Goal: Task Accomplishment & Management: Use online tool/utility

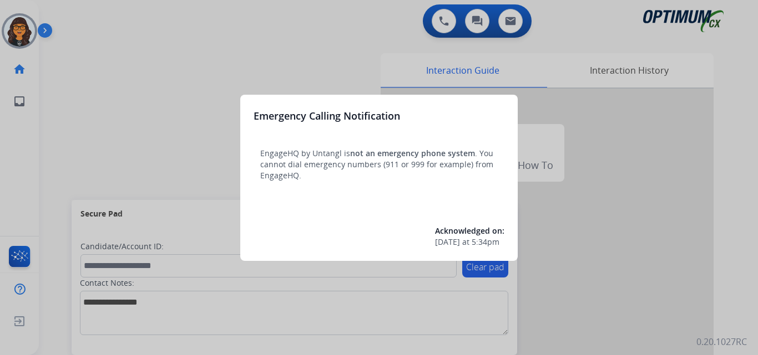
click at [80, 16] on div at bounding box center [379, 177] width 758 height 355
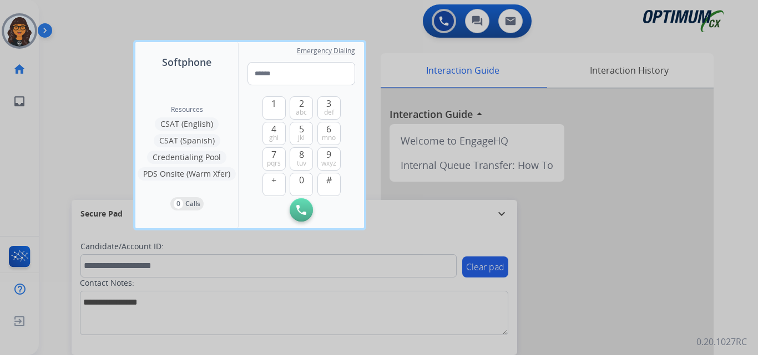
click at [80, 16] on div at bounding box center [379, 177] width 758 height 355
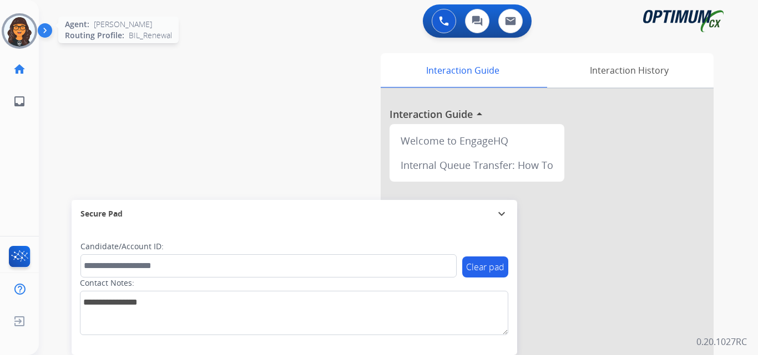
click at [21, 27] on img at bounding box center [19, 31] width 31 height 31
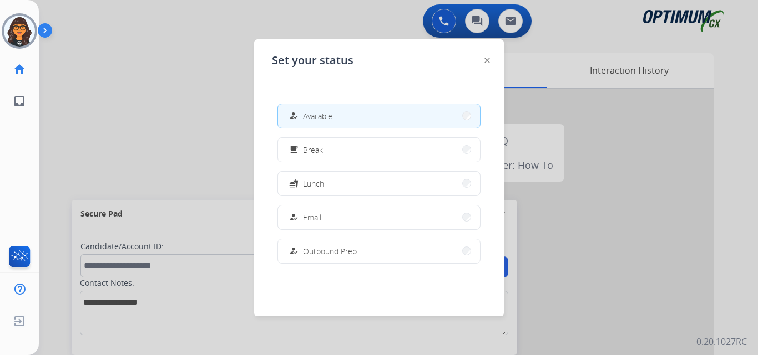
click at [490, 58] on div "Set your status how_to_reg Available free_breakfast Break fastfood Lunch how_to…" at bounding box center [379, 177] width 250 height 277
click at [485, 62] on img at bounding box center [487, 61] width 6 height 6
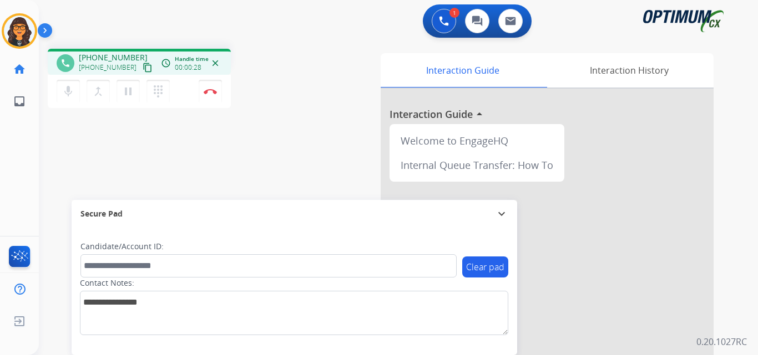
click at [143, 67] on mat-icon "content_copy" at bounding box center [148, 68] width 10 height 10
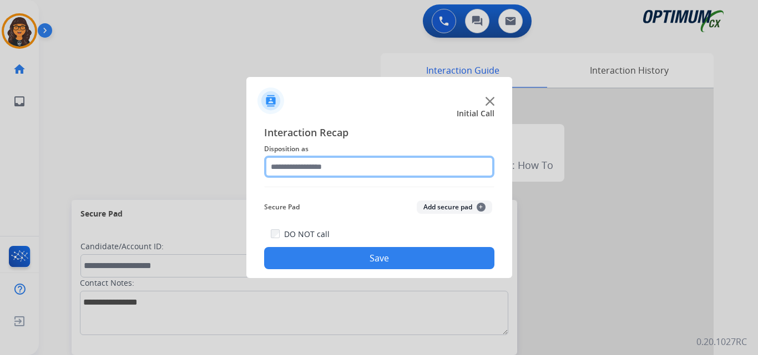
click at [311, 165] on input "text" at bounding box center [379, 167] width 230 height 22
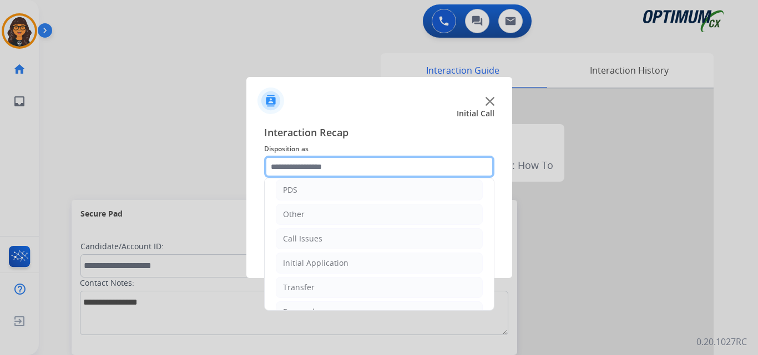
scroll to position [75, 0]
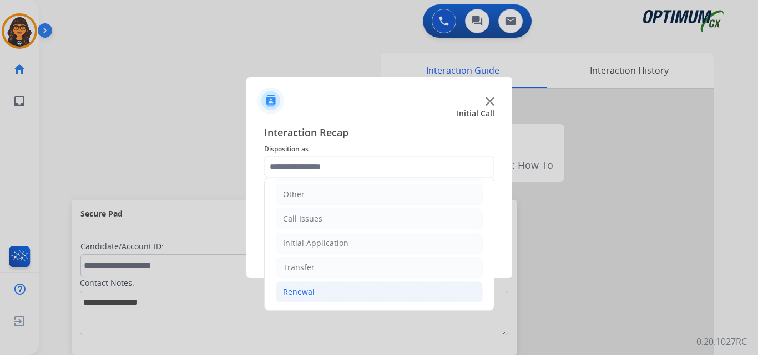
click at [288, 292] on div "Renewal" at bounding box center [299, 292] width 32 height 11
click at [307, 223] on div "Call Issues" at bounding box center [302, 219] width 39 height 11
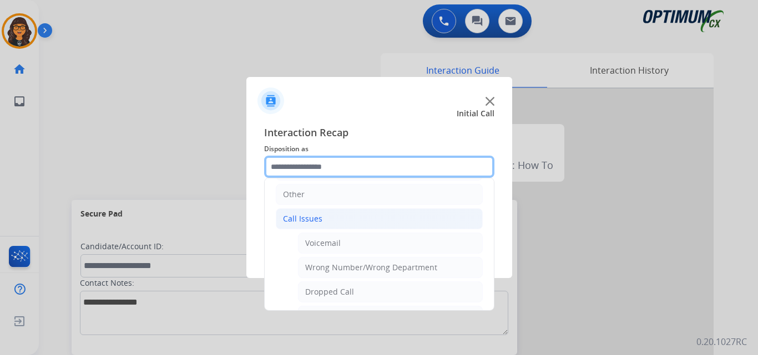
scroll to position [131, 0]
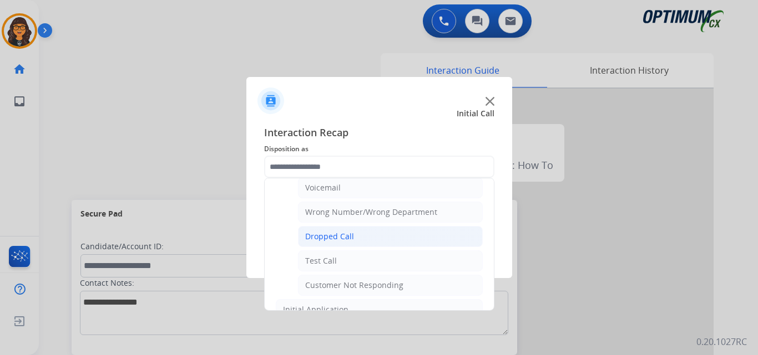
click at [339, 245] on li "Dropped Call" at bounding box center [390, 236] width 185 height 21
type input "**********"
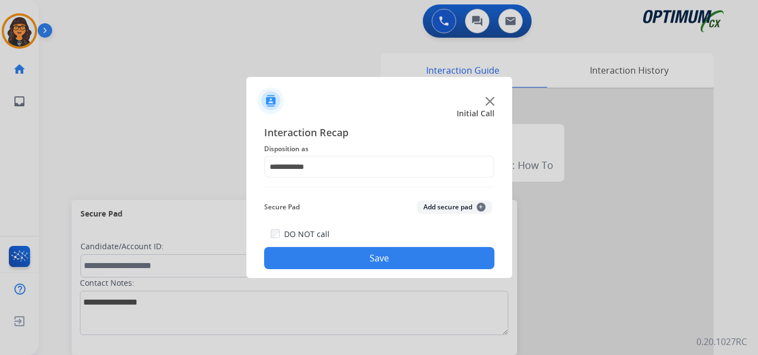
click at [349, 261] on button "Save" at bounding box center [379, 258] width 230 height 22
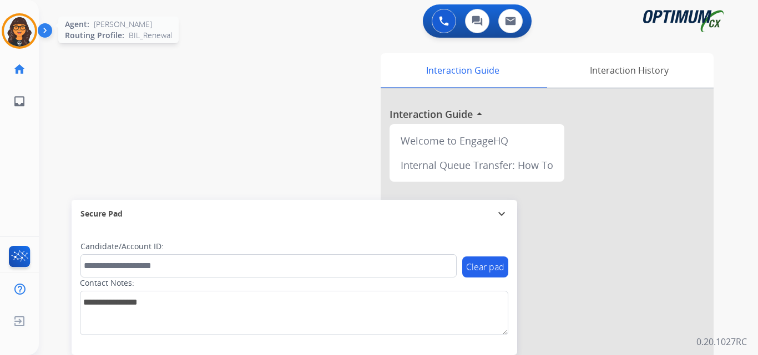
click at [17, 28] on img at bounding box center [19, 31] width 31 height 31
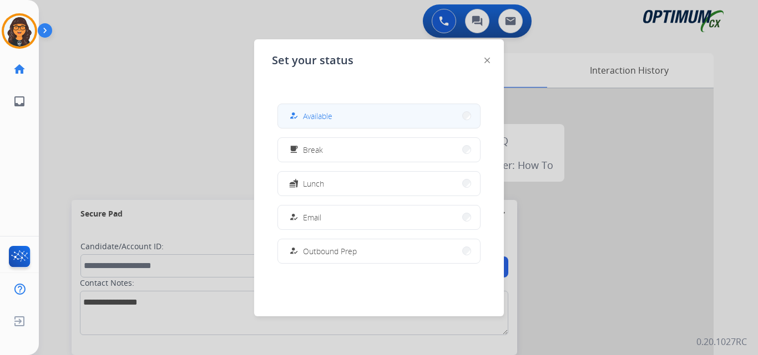
click at [308, 115] on span "Available" at bounding box center [317, 116] width 29 height 12
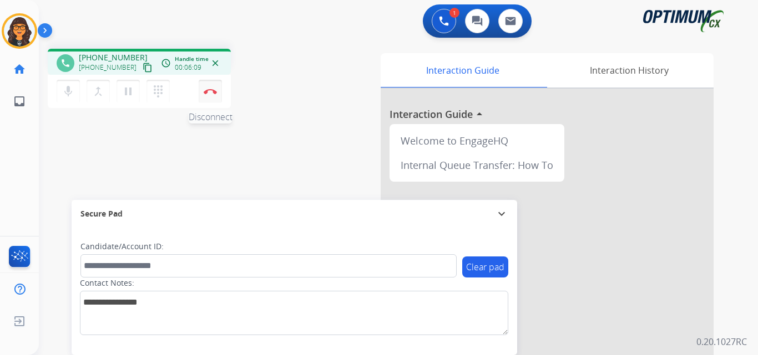
click at [210, 93] on img at bounding box center [210, 92] width 13 height 6
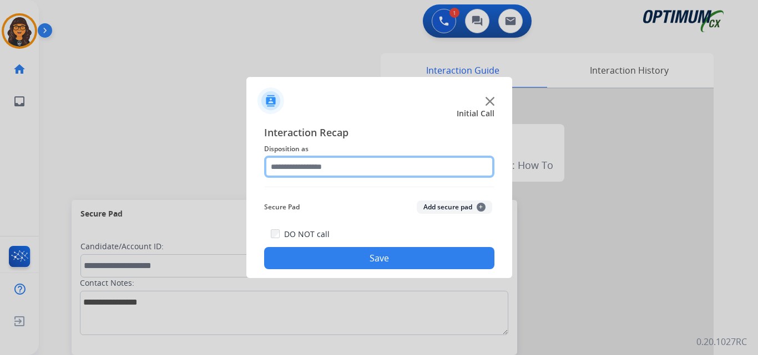
click at [313, 157] on input "text" at bounding box center [379, 167] width 230 height 22
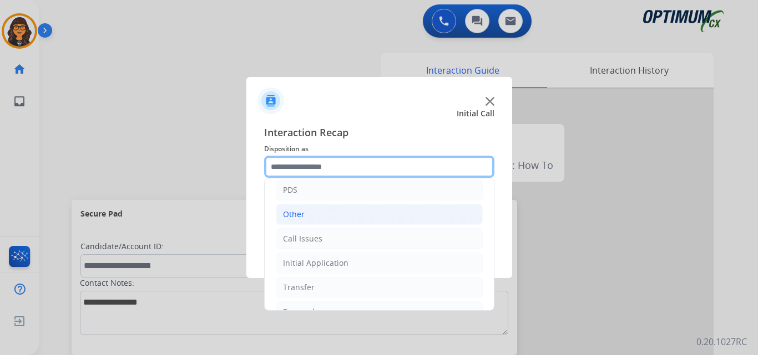
scroll to position [75, 0]
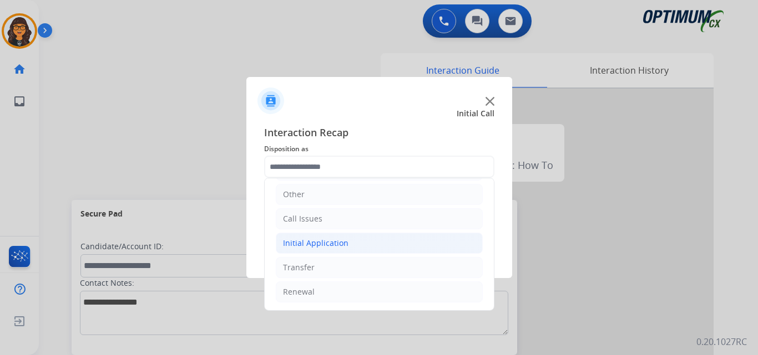
click at [301, 245] on div "Initial Application" at bounding box center [315, 243] width 65 height 11
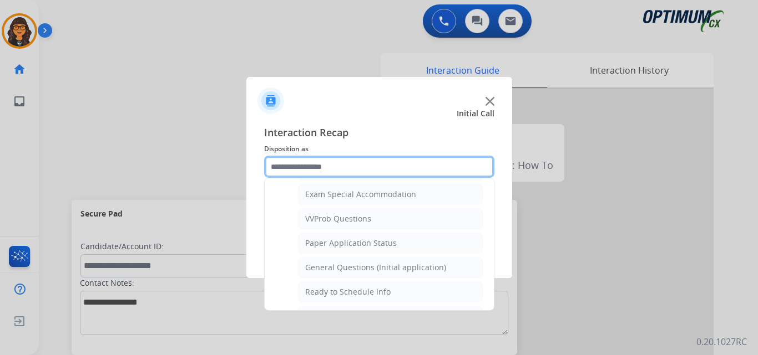
scroll to position [630, 0]
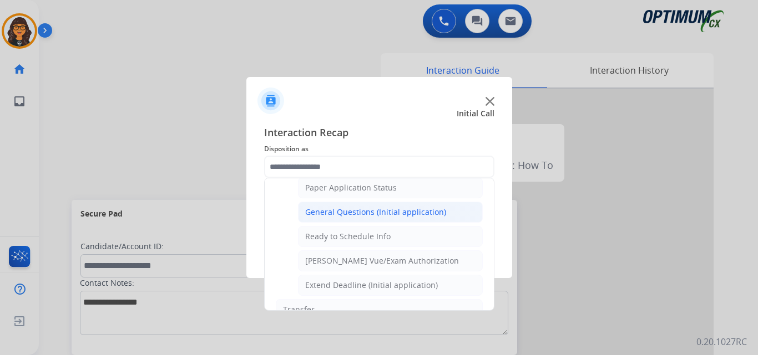
click at [358, 212] on div "General Questions (Initial application)" at bounding box center [375, 212] width 141 height 11
type input "**********"
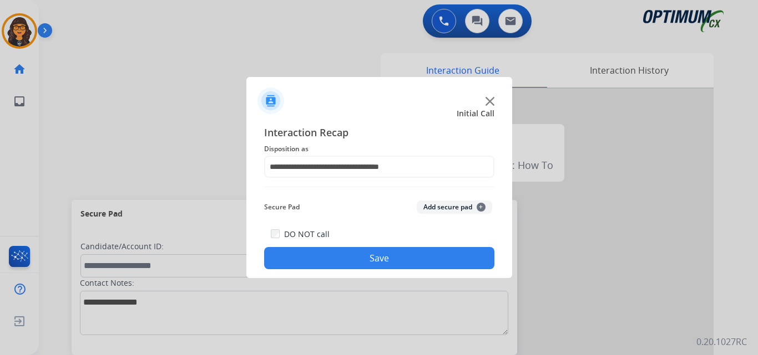
click at [357, 257] on button "Save" at bounding box center [379, 258] width 230 height 22
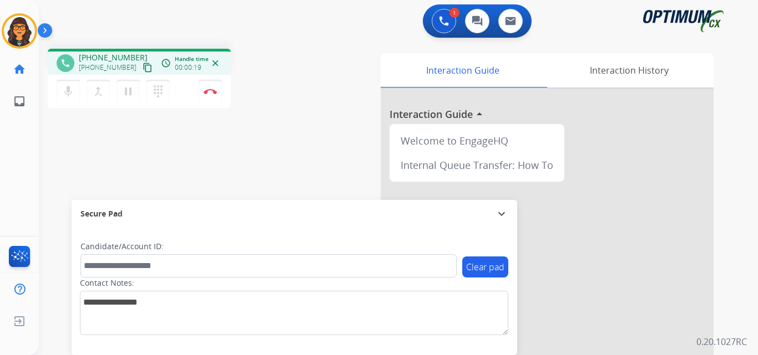
click at [143, 65] on mat-icon "content_copy" at bounding box center [148, 68] width 10 height 10
click at [209, 89] on img at bounding box center [210, 92] width 13 height 6
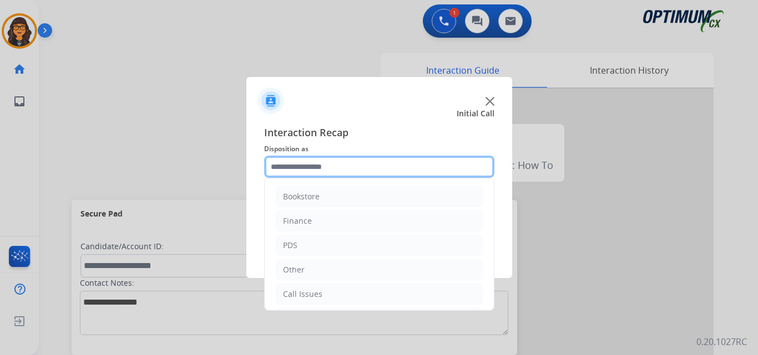
click at [321, 167] on input "text" at bounding box center [379, 167] width 230 height 22
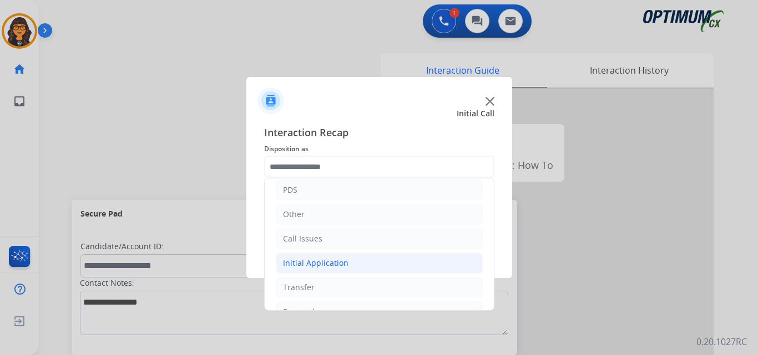
click at [311, 267] on div "Initial Application" at bounding box center [315, 263] width 65 height 11
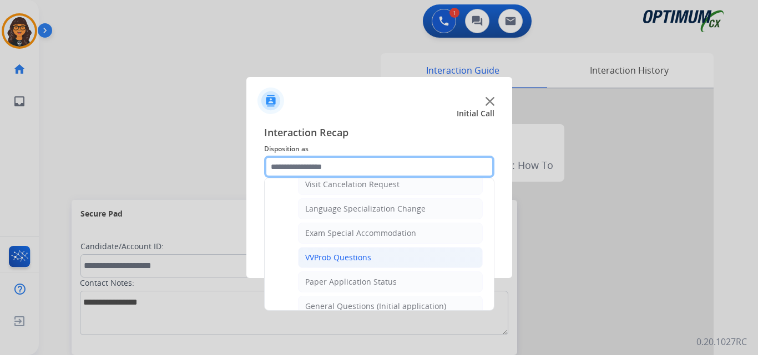
scroll to position [555, 0]
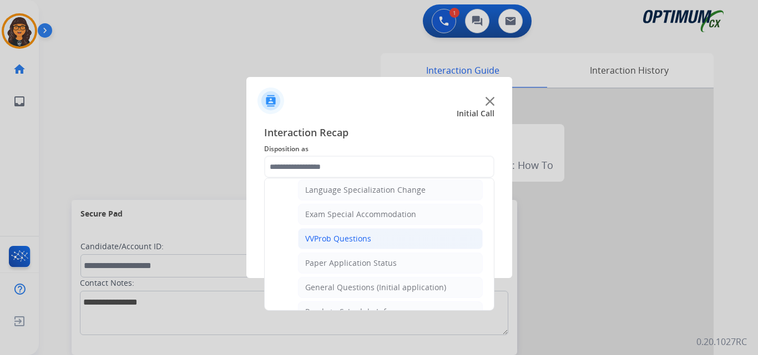
click at [348, 234] on div "VVProb Questions" at bounding box center [338, 238] width 66 height 11
type input "**********"
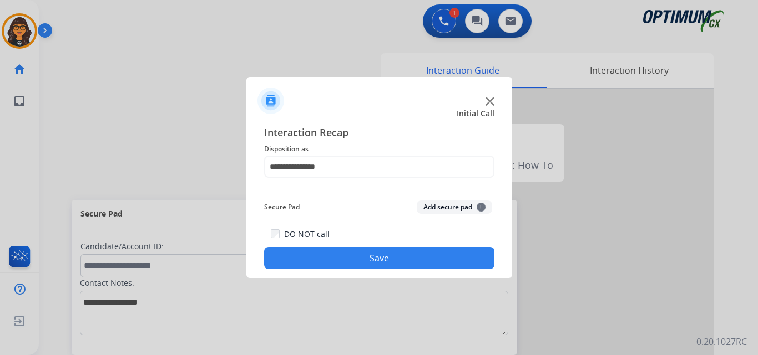
drag, startPoint x: 344, startPoint y: 258, endPoint x: 320, endPoint y: 202, distance: 61.4
click at [344, 258] on button "Save" at bounding box center [379, 258] width 230 height 22
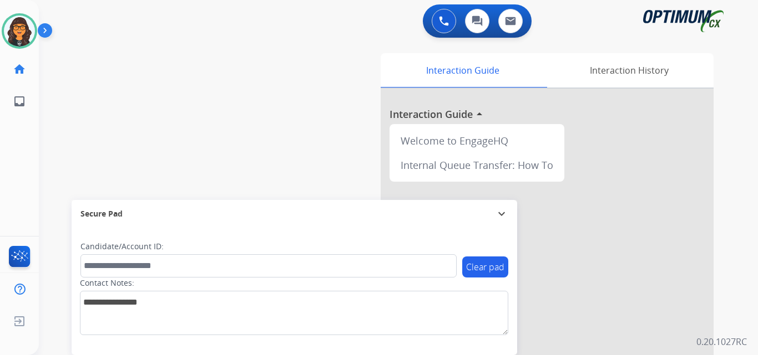
click at [40, 36] on img at bounding box center [47, 32] width 19 height 21
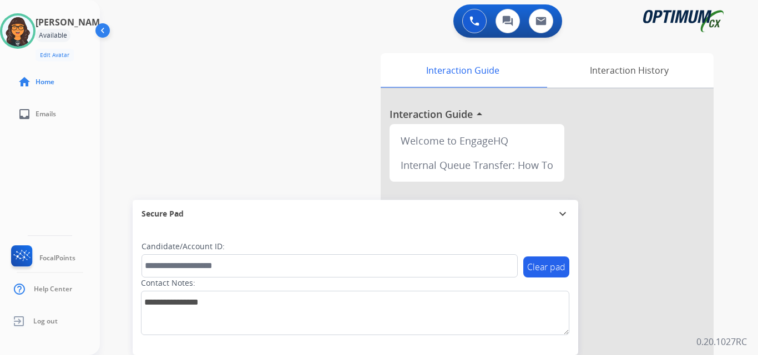
drag, startPoint x: 32, startPoint y: 35, endPoint x: 61, endPoint y: 44, distance: 30.5
click at [32, 35] on img at bounding box center [17, 31] width 31 height 31
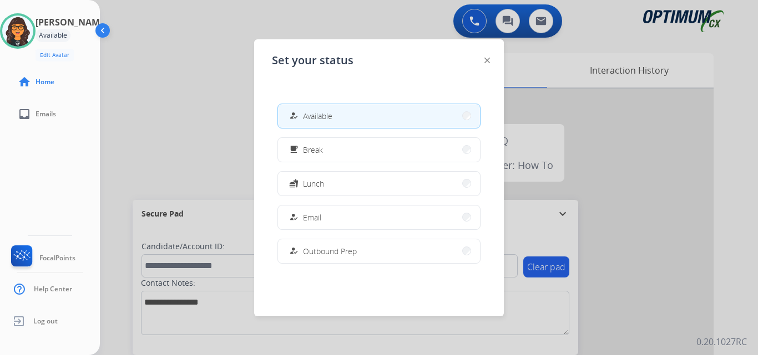
click at [310, 147] on span "Break" at bounding box center [313, 150] width 20 height 12
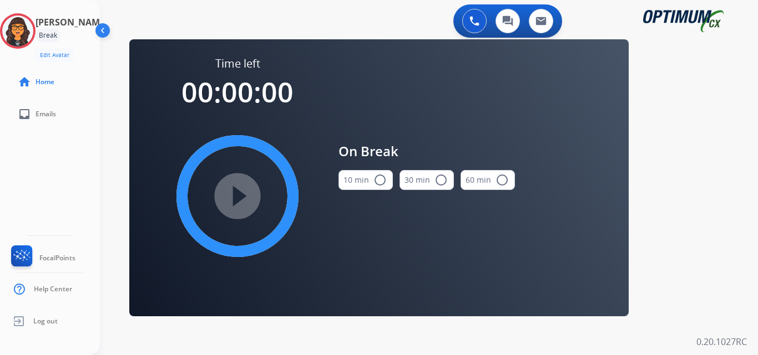
click at [360, 177] on button "10 min radio_button_unchecked" at bounding box center [365, 180] width 54 height 20
click at [244, 197] on mat-icon "play_circle_filled" at bounding box center [237, 196] width 13 height 13
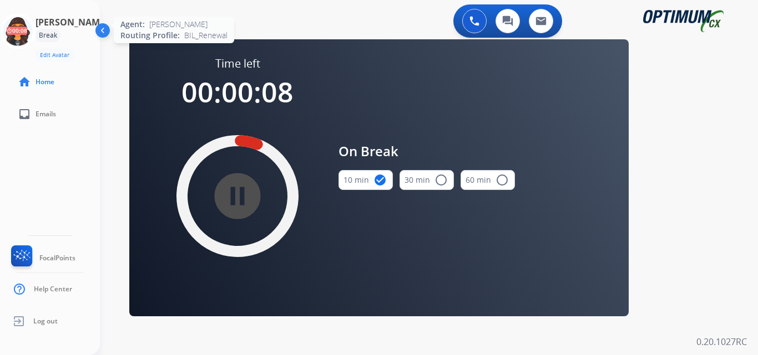
click at [25, 30] on icon at bounding box center [18, 31] width 36 height 36
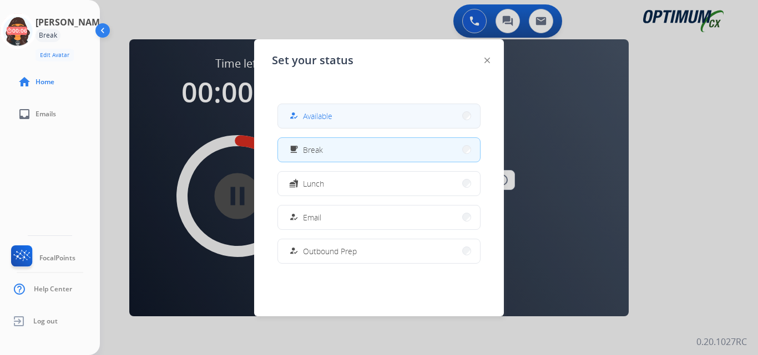
click at [323, 113] on span "Available" at bounding box center [317, 116] width 29 height 12
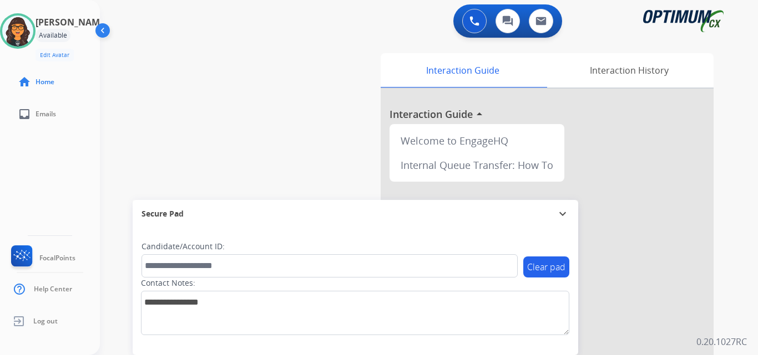
click at [100, 29] on img at bounding box center [103, 32] width 21 height 21
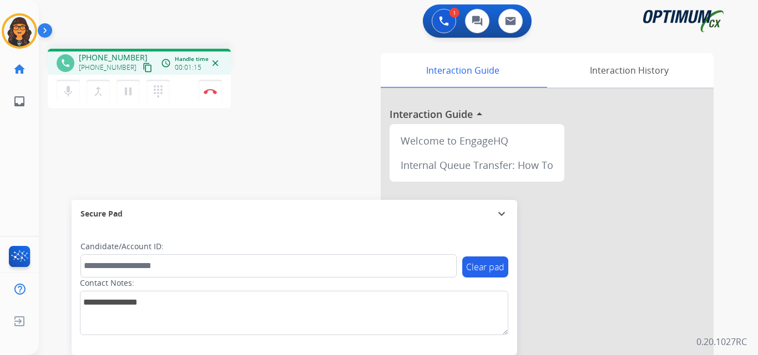
click at [143, 68] on mat-icon "content_copy" at bounding box center [148, 68] width 10 height 10
click at [214, 88] on button "Disconnect" at bounding box center [210, 91] width 23 height 23
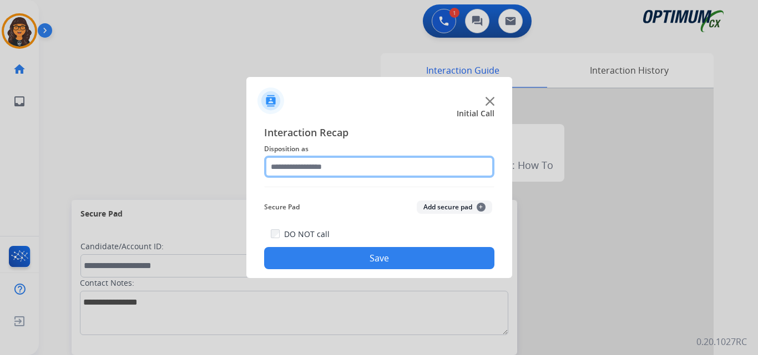
click at [311, 165] on input "text" at bounding box center [379, 167] width 230 height 22
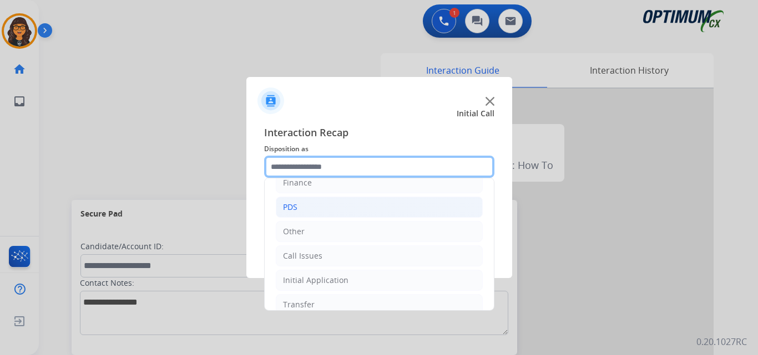
scroll to position [20, 0]
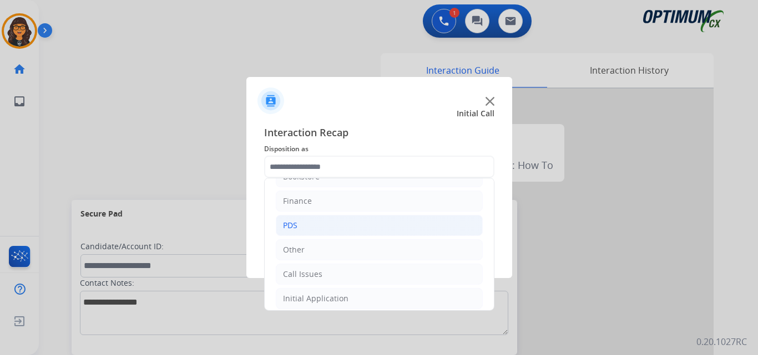
drag, startPoint x: 291, startPoint y: 225, endPoint x: 335, endPoint y: 227, distance: 43.9
click at [292, 225] on div "PDS" at bounding box center [290, 225] width 14 height 11
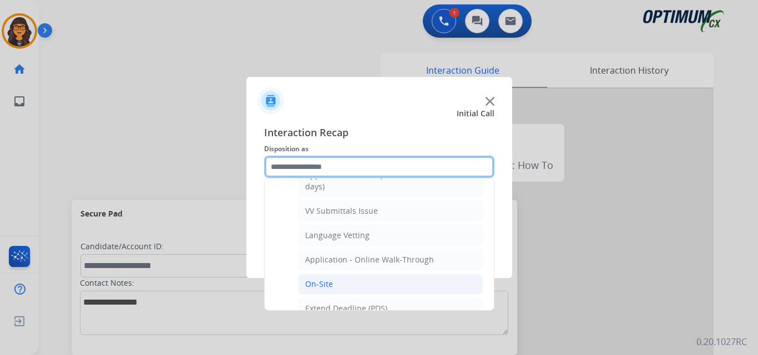
scroll to position [186, 0]
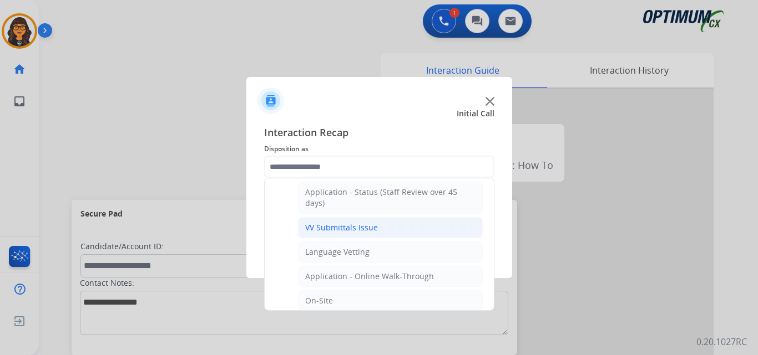
click at [342, 231] on div "VV Submittals Issue" at bounding box center [341, 227] width 73 height 11
type input "**********"
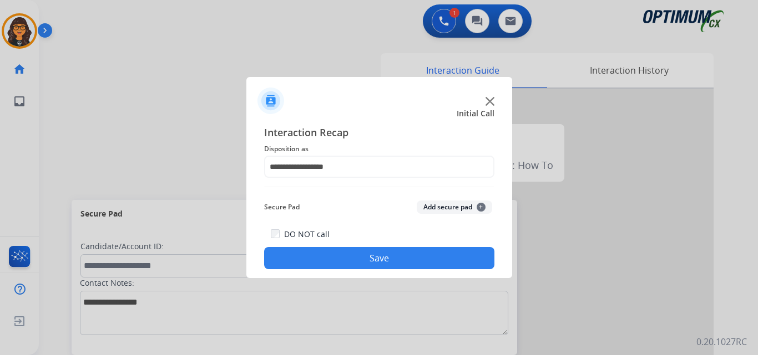
click at [354, 255] on button "Save" at bounding box center [379, 258] width 230 height 22
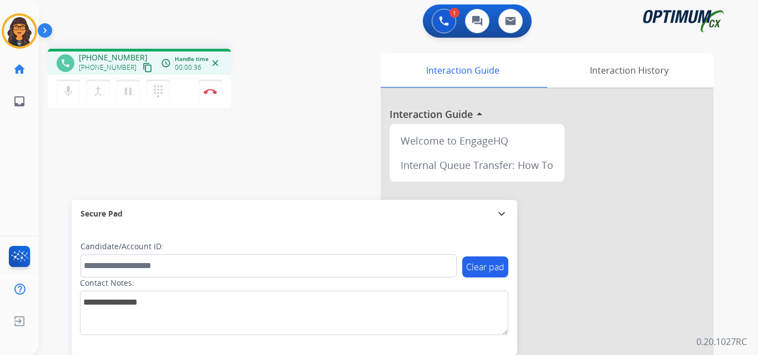
click at [143, 68] on mat-icon "content_copy" at bounding box center [148, 68] width 10 height 10
click at [211, 90] on img at bounding box center [210, 92] width 13 height 6
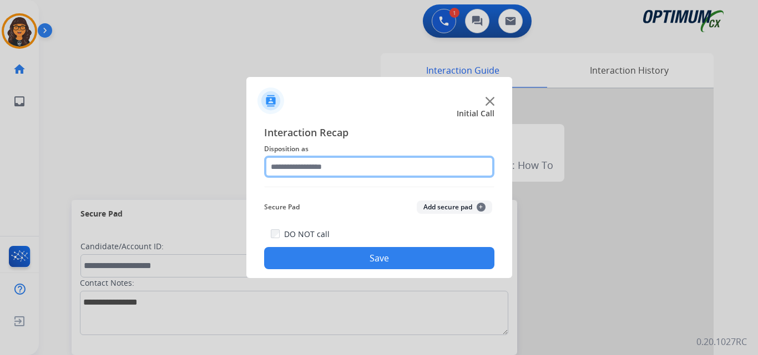
click at [316, 169] on input "text" at bounding box center [379, 167] width 230 height 22
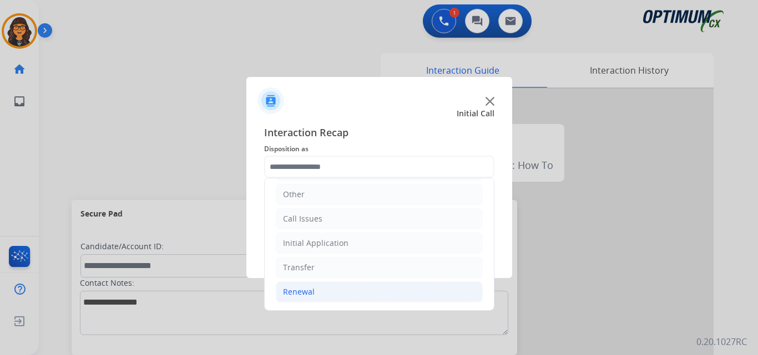
click at [298, 289] on div "Renewal" at bounding box center [299, 292] width 32 height 11
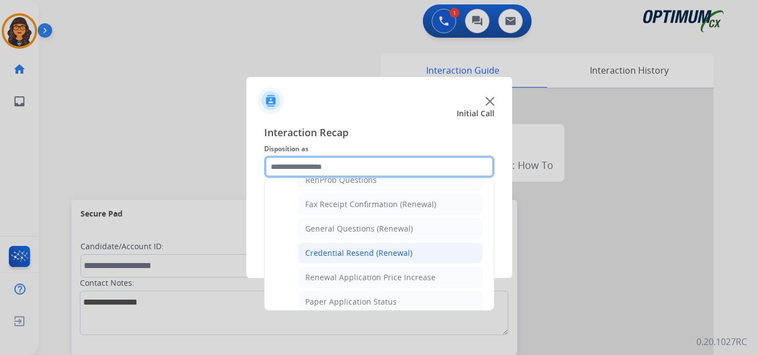
scroll to position [297, 0]
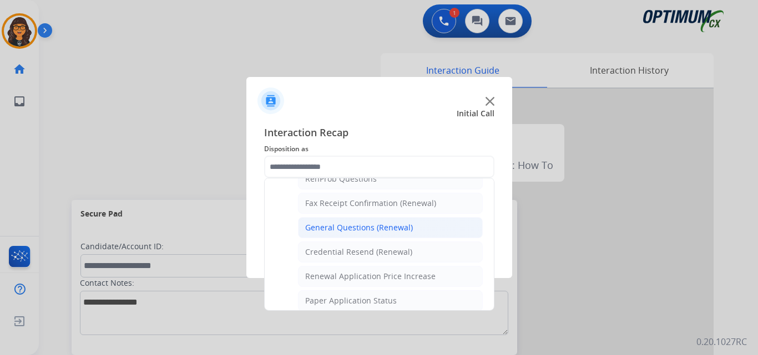
click at [357, 229] on div "General Questions (Renewal)" at bounding box center [359, 227] width 108 height 11
type input "**********"
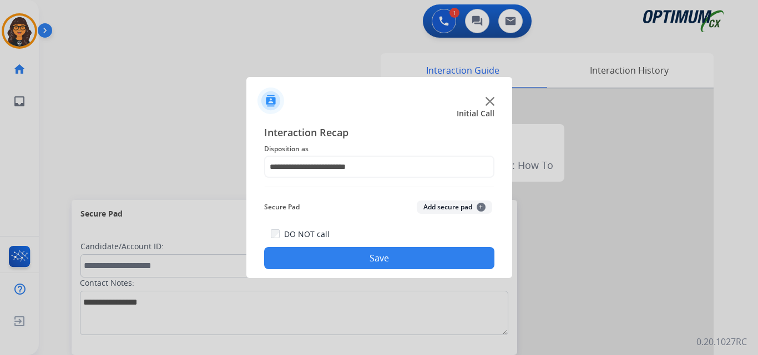
click at [355, 267] on button "Save" at bounding box center [379, 258] width 230 height 22
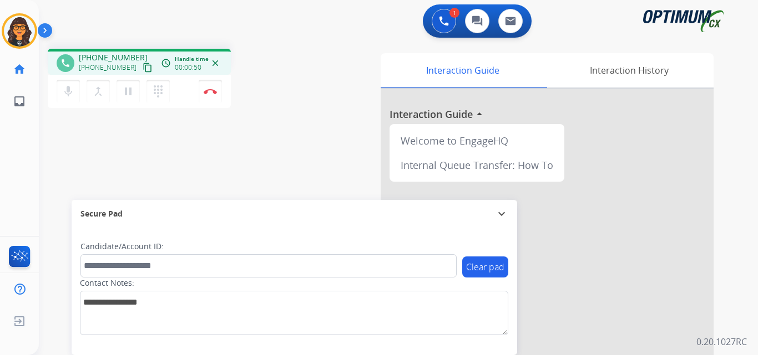
drag, startPoint x: 137, startPoint y: 69, endPoint x: 136, endPoint y: 62, distance: 7.3
click at [143, 69] on mat-icon "content_copy" at bounding box center [148, 68] width 10 height 10
click at [211, 89] on img at bounding box center [210, 92] width 13 height 6
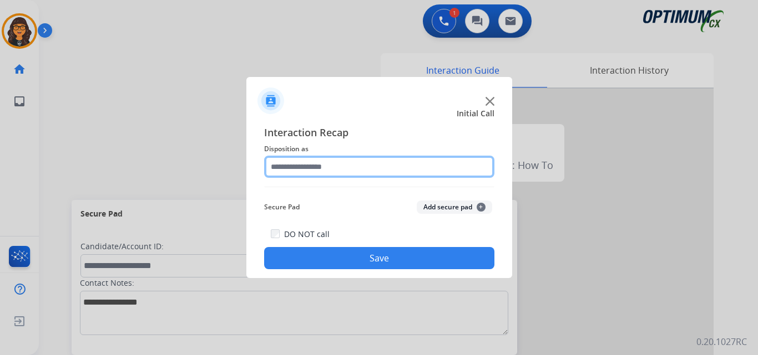
click at [311, 170] on input "text" at bounding box center [379, 167] width 230 height 22
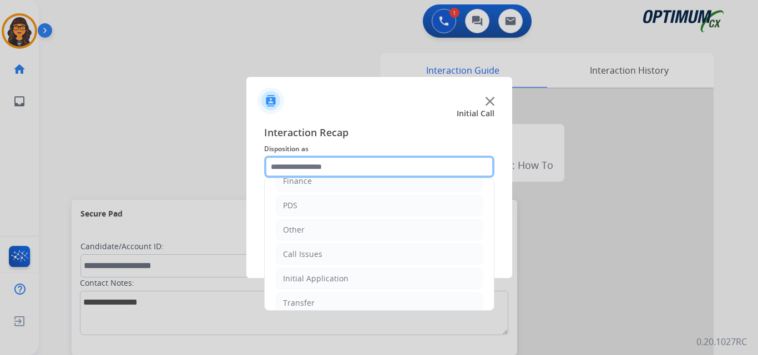
scroll to position [20, 0]
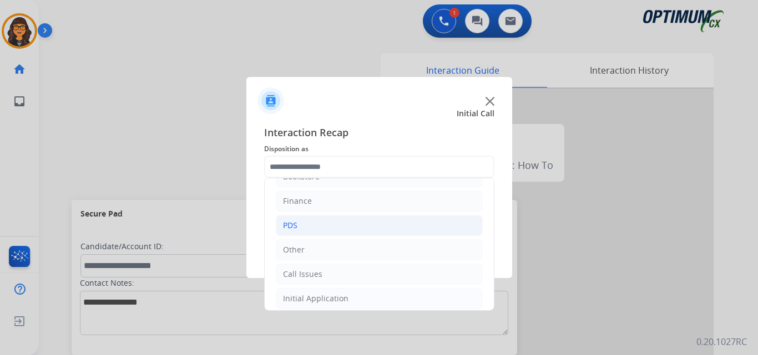
click at [291, 217] on li "PDS" at bounding box center [379, 225] width 207 height 21
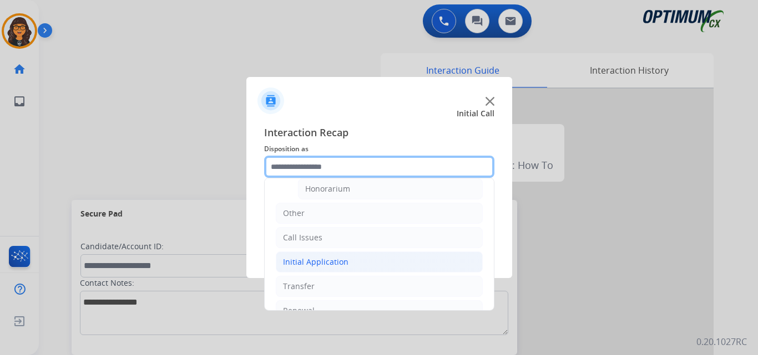
scroll to position [390, 0]
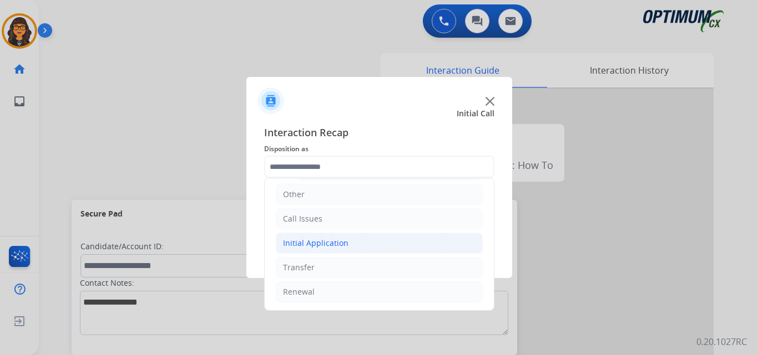
click at [322, 243] on div "Initial Application" at bounding box center [315, 243] width 65 height 11
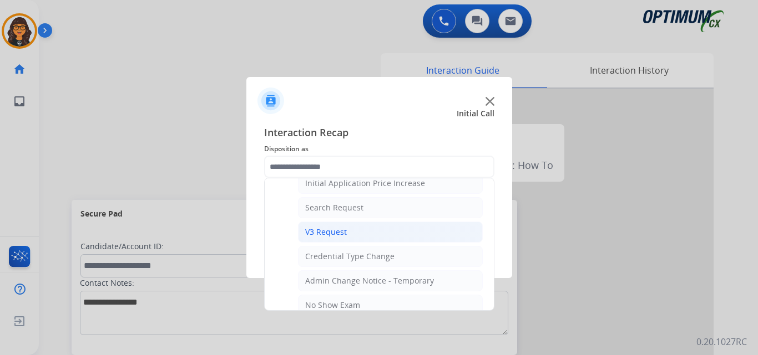
click at [328, 232] on div "V3 Request" at bounding box center [326, 232] width 42 height 11
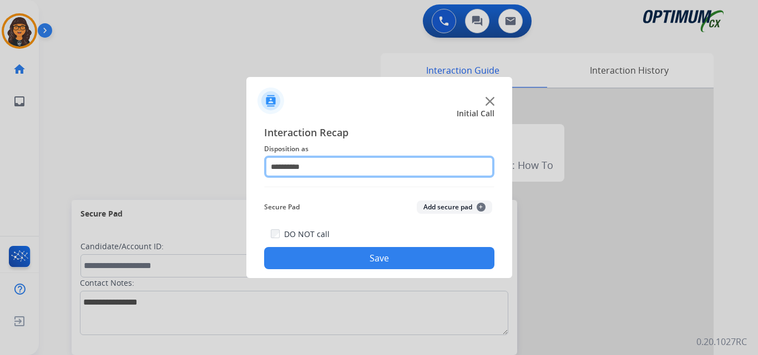
click at [297, 170] on input "**********" at bounding box center [379, 167] width 230 height 22
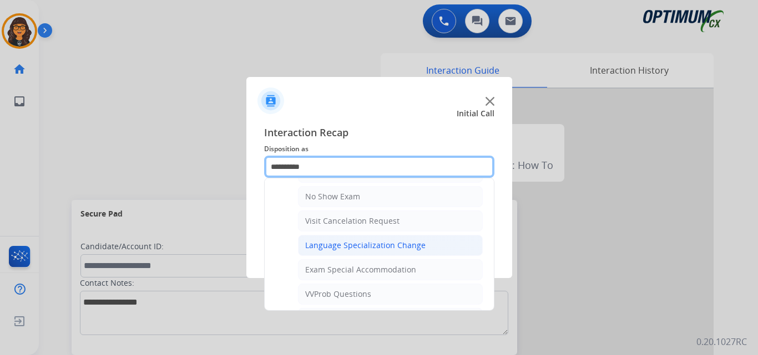
scroll to position [555, 0]
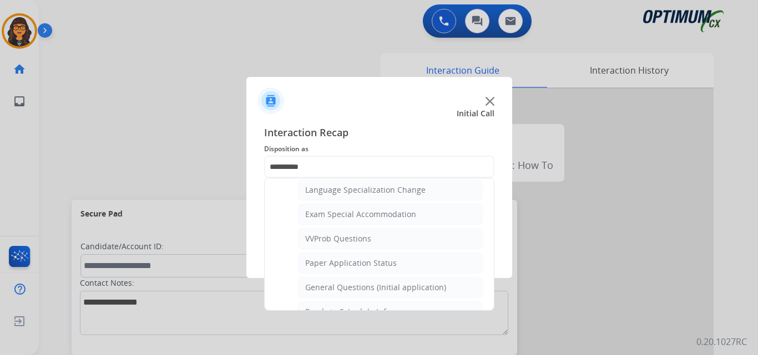
click at [336, 286] on div "General Questions (Initial application)" at bounding box center [375, 287] width 141 height 11
type input "**********"
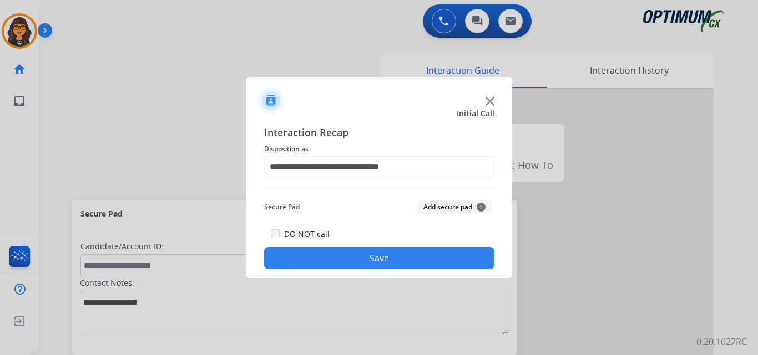
click at [342, 267] on button "Save" at bounding box center [379, 258] width 230 height 22
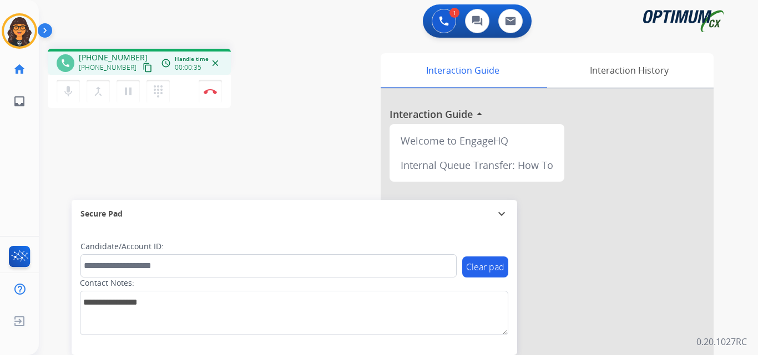
click at [143, 71] on mat-icon "content_copy" at bounding box center [148, 68] width 10 height 10
click at [207, 90] on img at bounding box center [210, 92] width 13 height 6
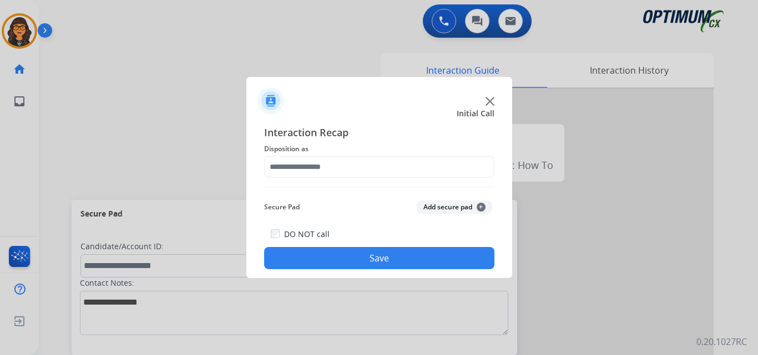
click at [311, 154] on span "Disposition as" at bounding box center [379, 149] width 230 height 13
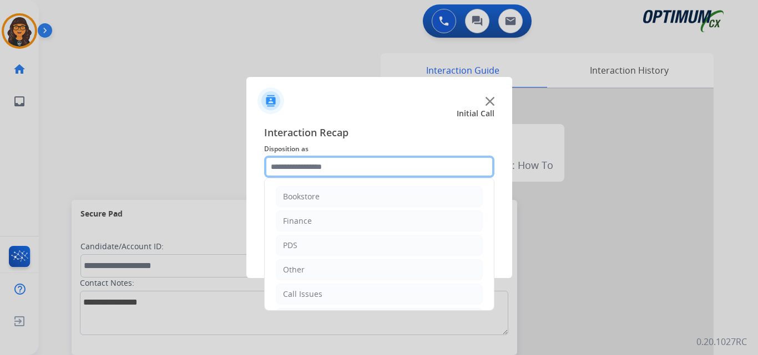
click at [324, 163] on input "text" at bounding box center [379, 167] width 230 height 22
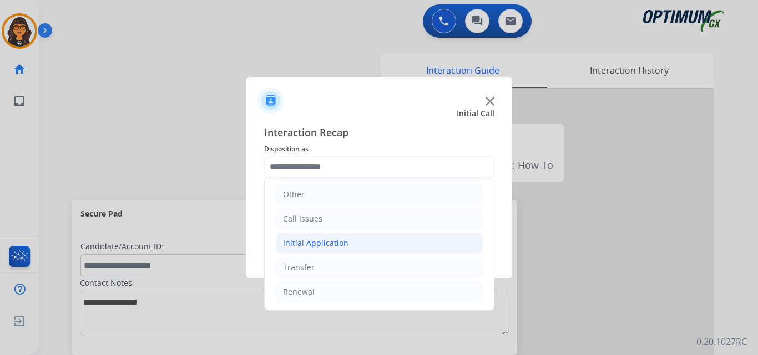
click at [340, 241] on div "Initial Application" at bounding box center [315, 243] width 65 height 11
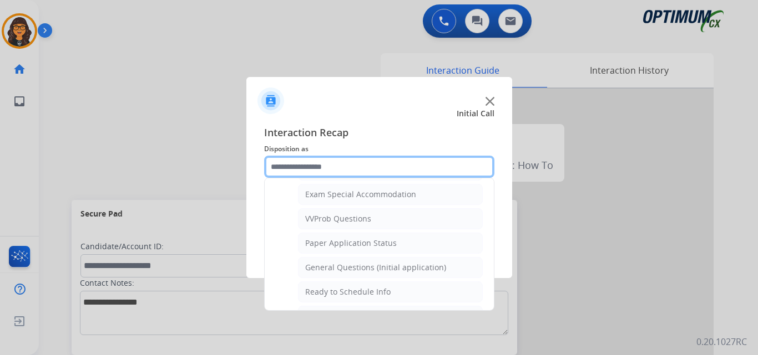
scroll to position [630, 0]
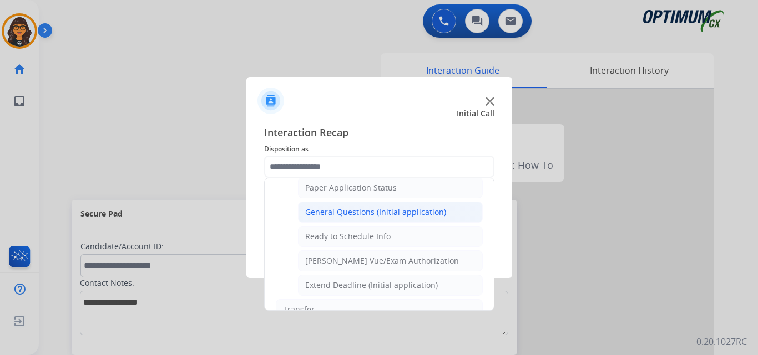
click at [383, 215] on div "General Questions (Initial application)" at bounding box center [375, 212] width 141 height 11
type input "**********"
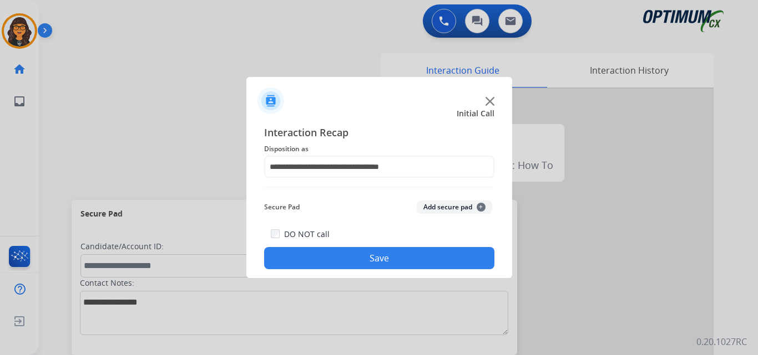
click at [373, 251] on button "Save" at bounding box center [379, 258] width 230 height 22
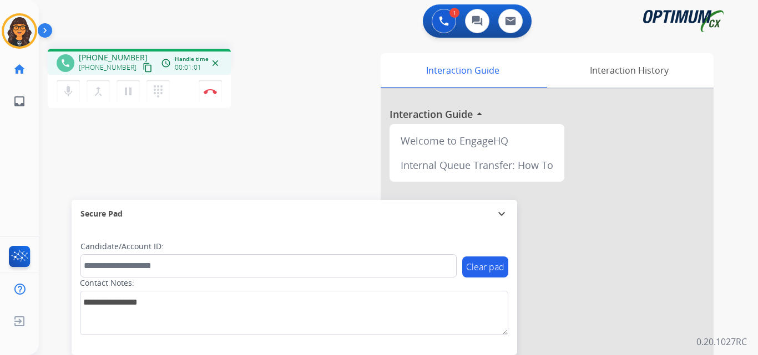
click at [143, 70] on mat-icon "content_copy" at bounding box center [148, 68] width 10 height 10
click at [204, 93] on img at bounding box center [210, 92] width 13 height 6
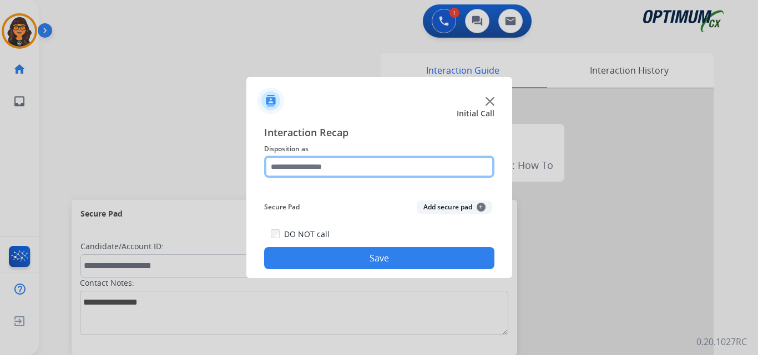
click at [312, 162] on input "text" at bounding box center [379, 167] width 230 height 22
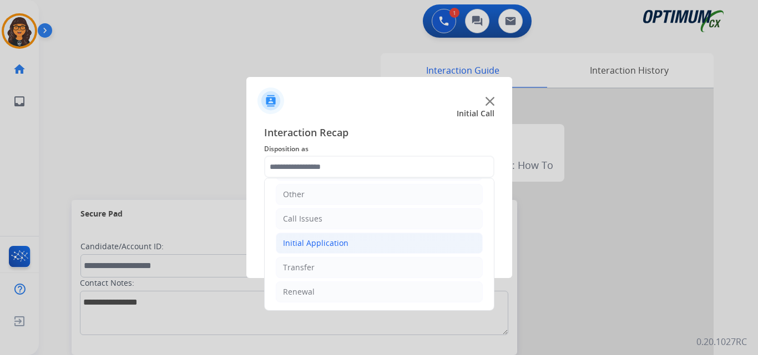
click at [332, 246] on div "Initial Application" at bounding box center [315, 243] width 65 height 11
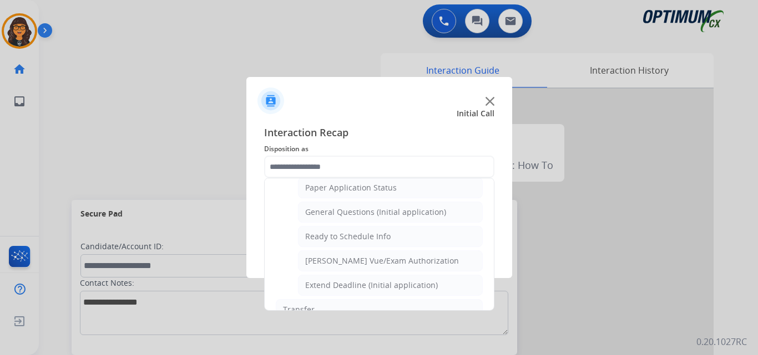
drag, startPoint x: 352, startPoint y: 240, endPoint x: 352, endPoint y: 261, distance: 21.6
click at [352, 240] on div "Ready to Schedule Info" at bounding box center [347, 236] width 85 height 11
type input "**********"
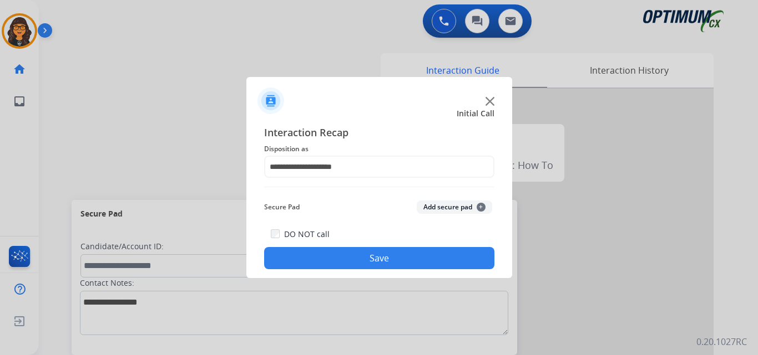
click at [360, 261] on button "Save" at bounding box center [379, 258] width 230 height 22
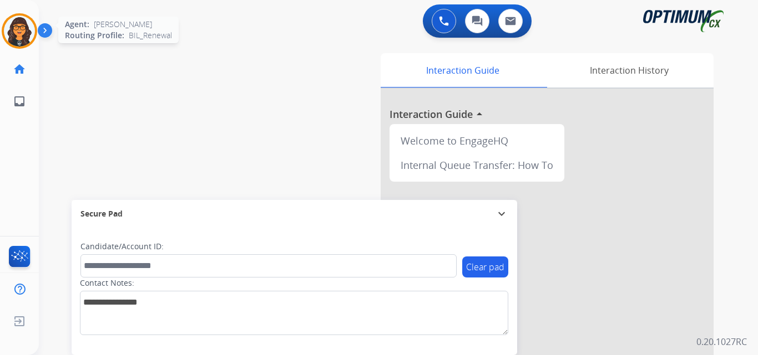
click at [23, 28] on img at bounding box center [19, 31] width 31 height 31
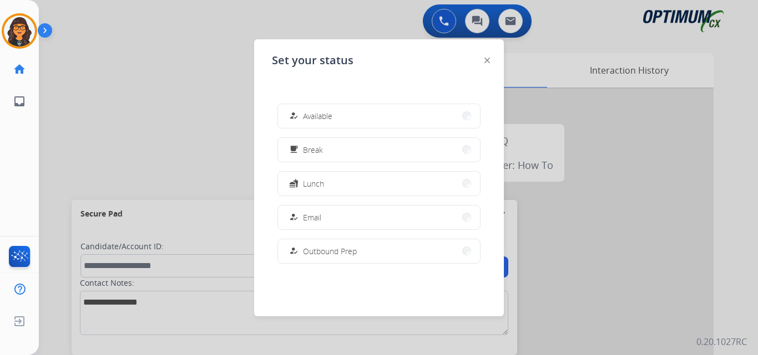
drag, startPoint x: 316, startPoint y: 180, endPoint x: 327, endPoint y: 178, distance: 11.2
click at [316, 180] on span "Lunch" at bounding box center [313, 184] width 21 height 12
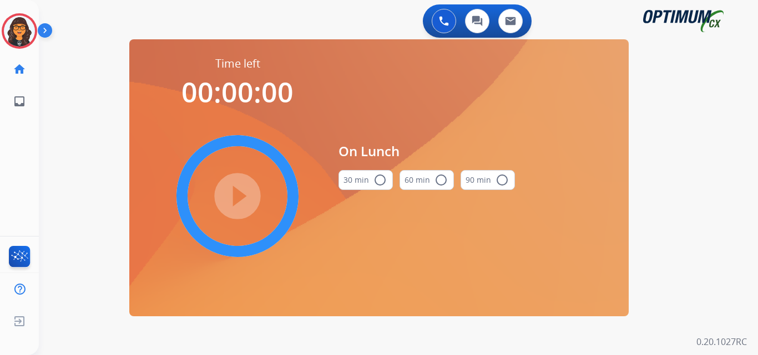
click at [359, 181] on button "30 min radio_button_unchecked" at bounding box center [365, 180] width 54 height 20
click at [242, 200] on mat-icon "play_circle_filled" at bounding box center [237, 196] width 13 height 13
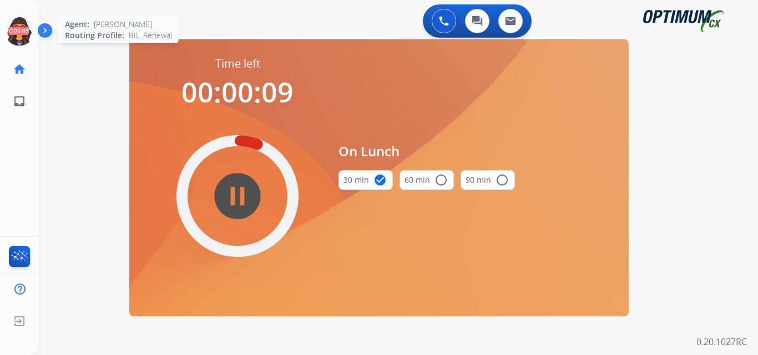
click at [16, 33] on icon at bounding box center [20, 31] width 36 height 36
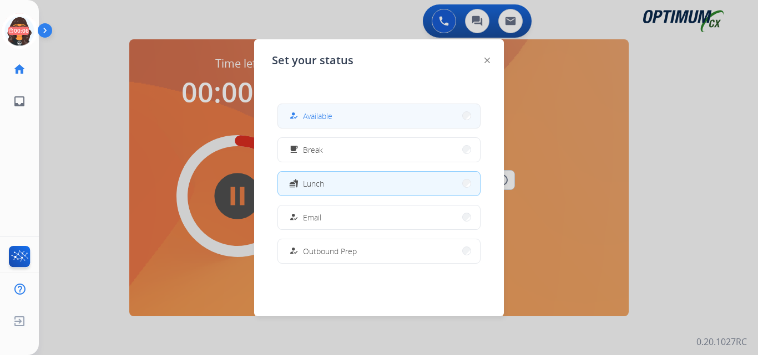
click at [316, 116] on span "Available" at bounding box center [317, 116] width 29 height 12
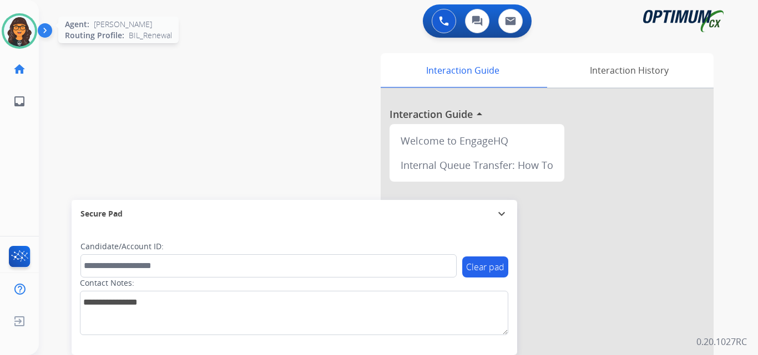
click at [21, 35] on img at bounding box center [19, 31] width 31 height 31
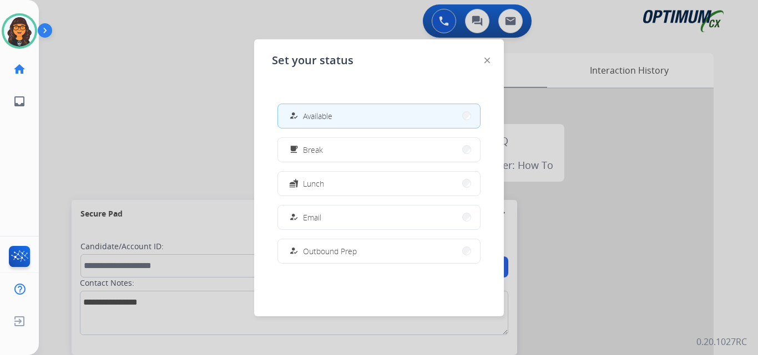
click at [485, 60] on img at bounding box center [487, 61] width 6 height 6
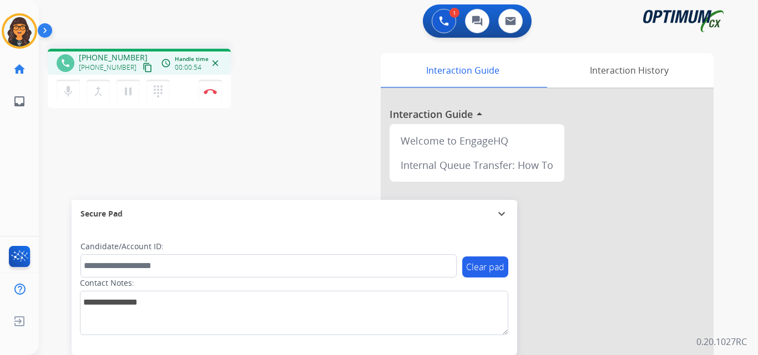
click at [143, 69] on mat-icon "content_copy" at bounding box center [148, 68] width 10 height 10
click at [211, 89] on img at bounding box center [210, 92] width 13 height 6
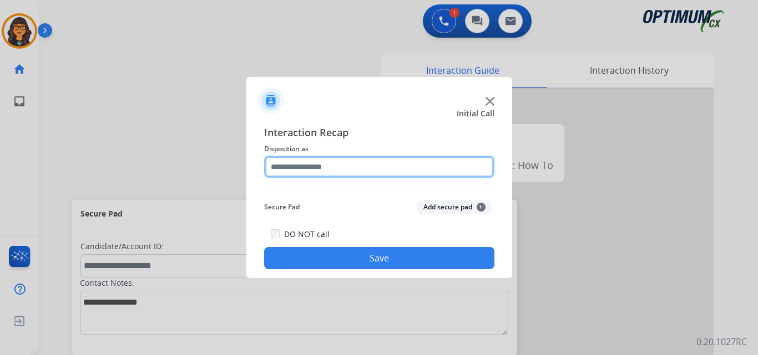
click at [297, 172] on input "text" at bounding box center [379, 167] width 230 height 22
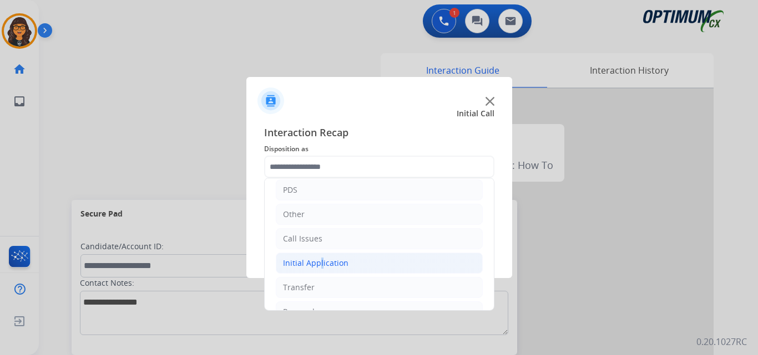
click at [317, 265] on div "Initial Application" at bounding box center [315, 263] width 65 height 11
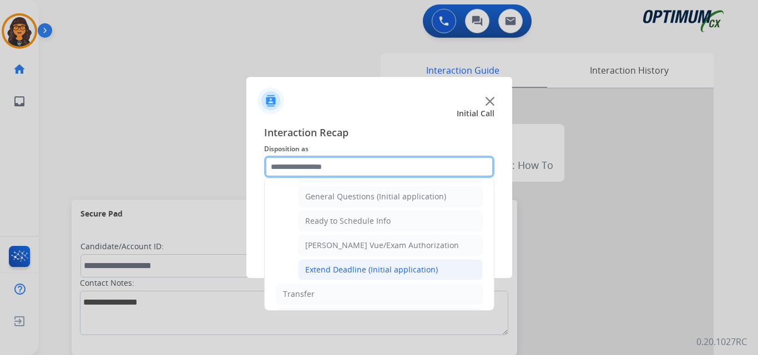
scroll to position [610, 0]
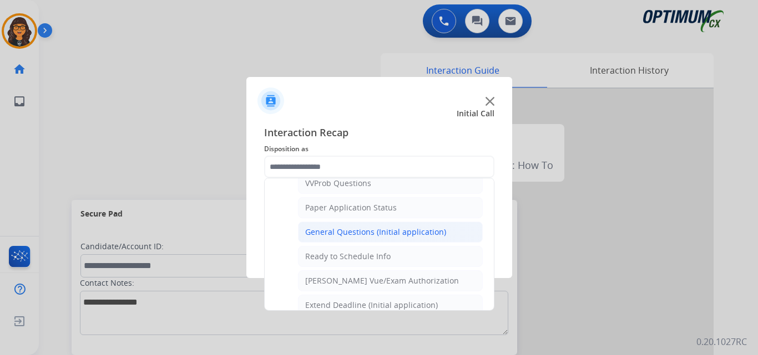
click at [374, 237] on div "General Questions (Initial application)" at bounding box center [375, 232] width 141 height 11
type input "**********"
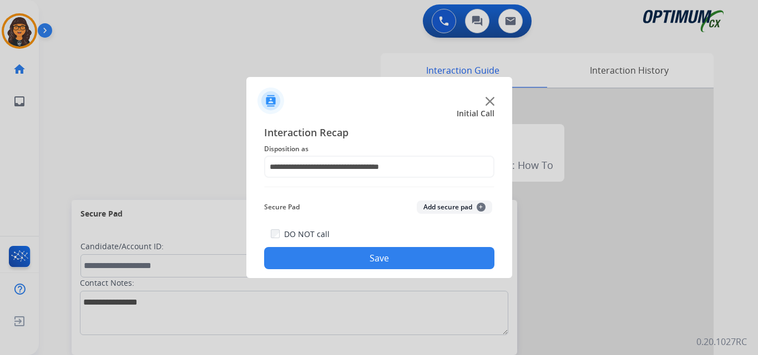
click at [369, 257] on button "Save" at bounding box center [379, 258] width 230 height 22
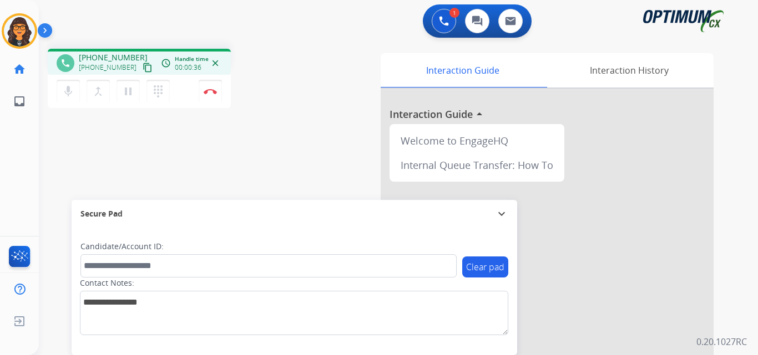
drag, startPoint x: 136, startPoint y: 67, endPoint x: 136, endPoint y: 60, distance: 6.1
click at [143, 67] on mat-icon "content_copy" at bounding box center [148, 68] width 10 height 10
click at [209, 95] on button "Disconnect" at bounding box center [210, 91] width 23 height 23
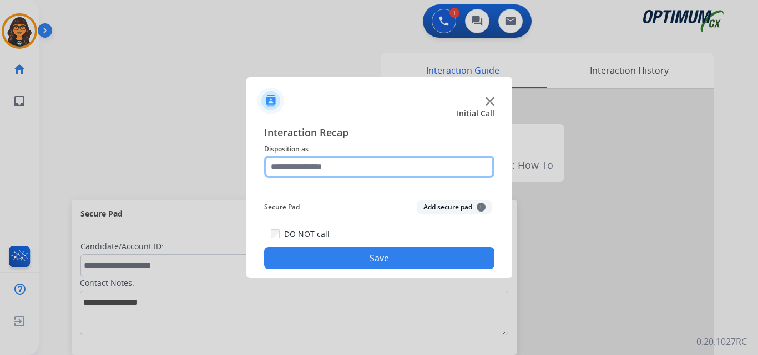
click at [306, 171] on input "text" at bounding box center [379, 167] width 230 height 22
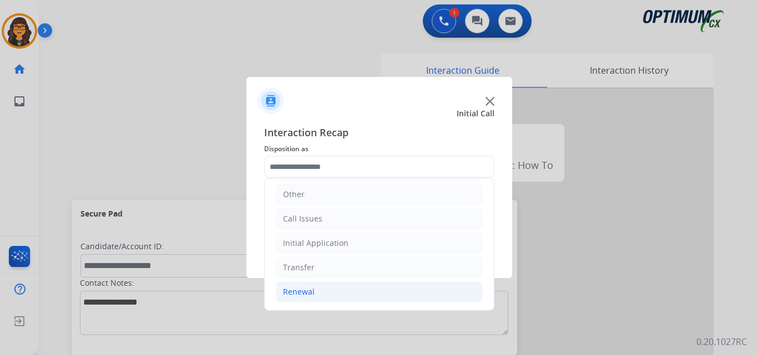
click at [306, 286] on li "Renewal" at bounding box center [379, 292] width 207 height 21
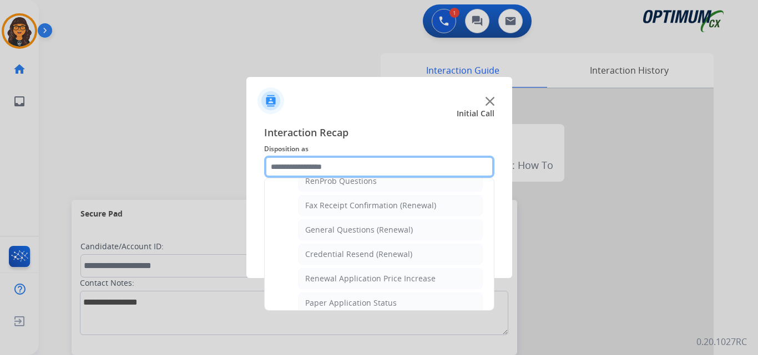
scroll to position [297, 0]
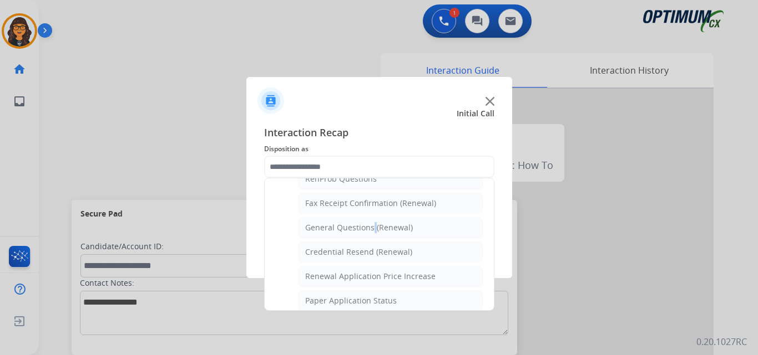
click at [370, 229] on div "General Questions (Renewal)" at bounding box center [359, 227] width 108 height 11
type input "**********"
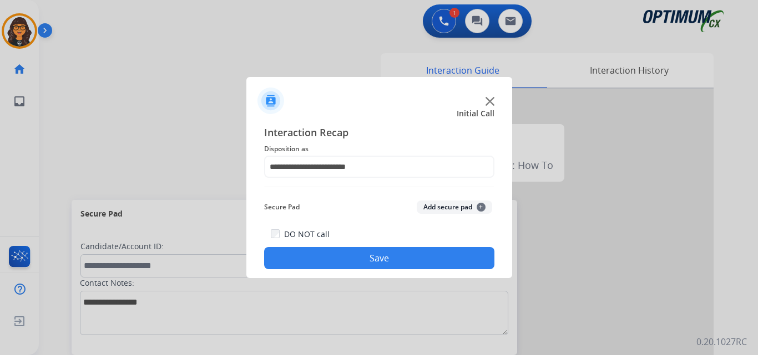
drag, startPoint x: 360, startPoint y: 256, endPoint x: 206, endPoint y: 94, distance: 223.6
click at [360, 255] on button "Save" at bounding box center [379, 258] width 230 height 22
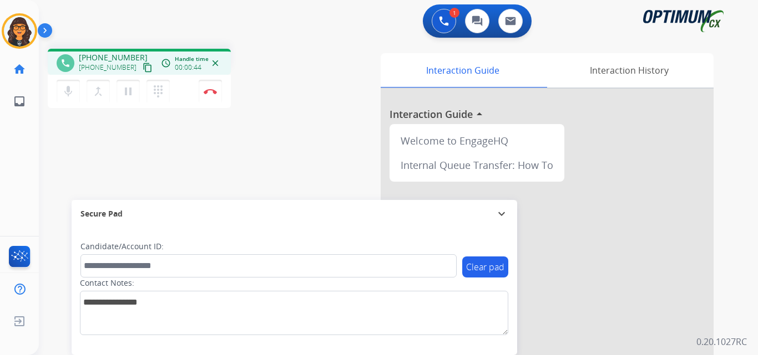
click at [143, 63] on mat-icon "content_copy" at bounding box center [148, 68] width 10 height 10
click at [210, 96] on button "Disconnect" at bounding box center [210, 91] width 23 height 23
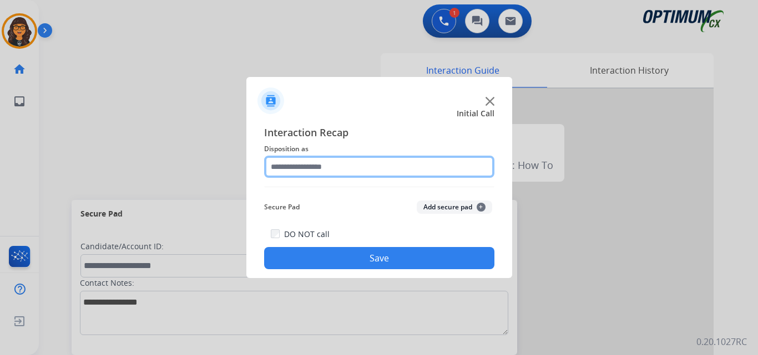
click at [281, 160] on input "text" at bounding box center [379, 167] width 230 height 22
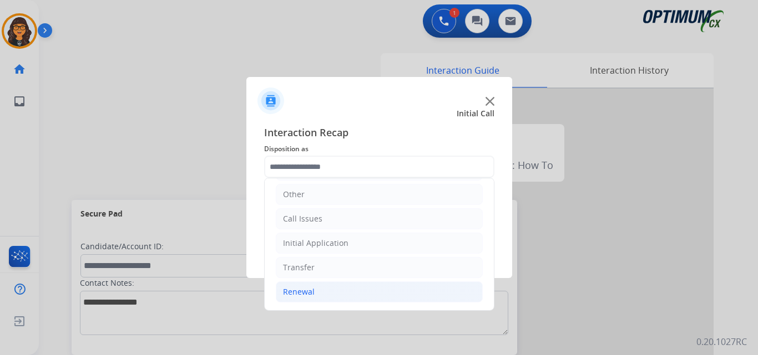
click at [303, 290] on div "Renewal" at bounding box center [299, 292] width 32 height 11
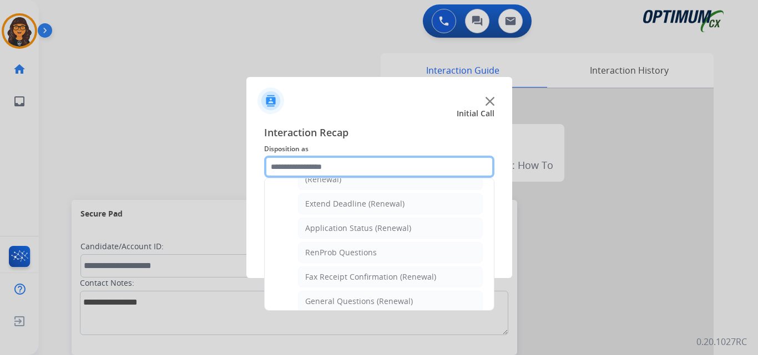
scroll to position [242, 0]
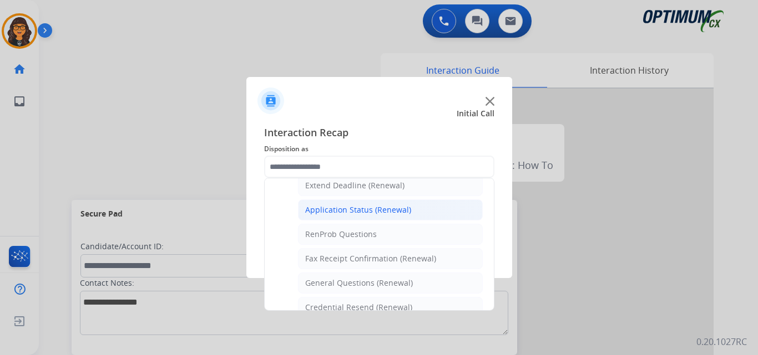
click at [365, 211] on div "Application Status (Renewal)" at bounding box center [358, 210] width 106 height 11
type input "**********"
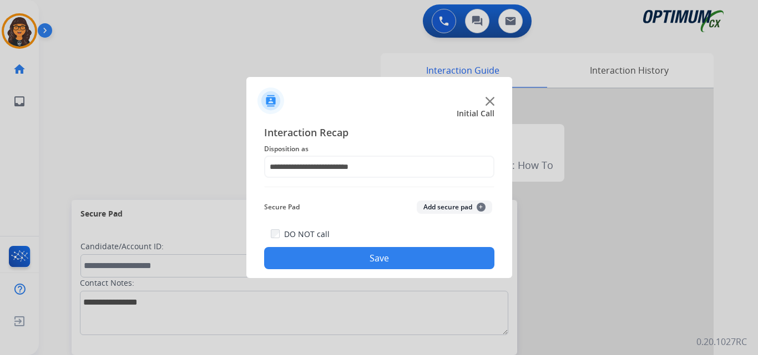
click at [368, 263] on button "Save" at bounding box center [379, 258] width 230 height 22
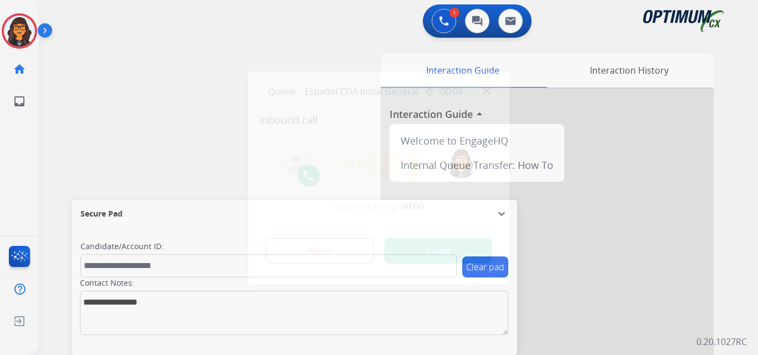
click at [421, 255] on button "Accept" at bounding box center [438, 251] width 108 height 26
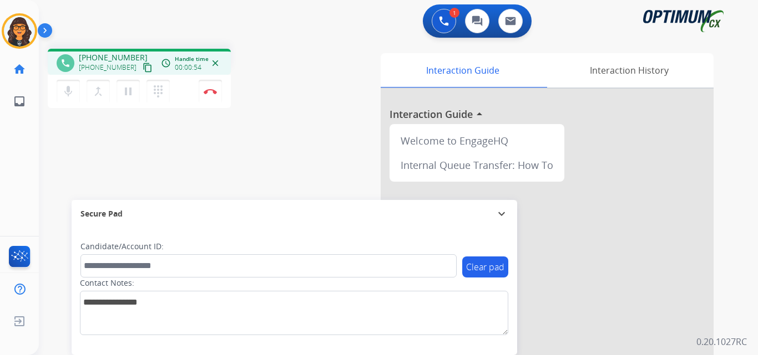
drag, startPoint x: 136, startPoint y: 68, endPoint x: 155, endPoint y: 36, distance: 36.5
click at [143, 68] on mat-icon "content_copy" at bounding box center [148, 68] width 10 height 10
click at [209, 90] on img at bounding box center [210, 92] width 13 height 6
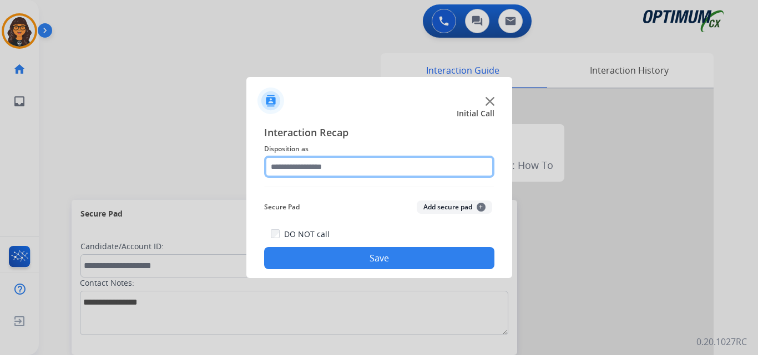
click at [308, 162] on input "text" at bounding box center [379, 167] width 230 height 22
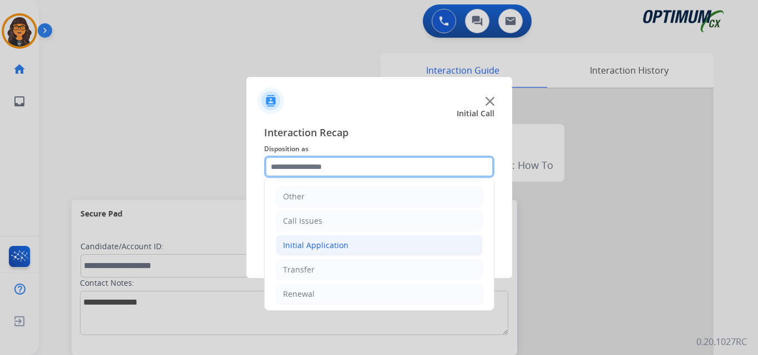
scroll to position [75, 0]
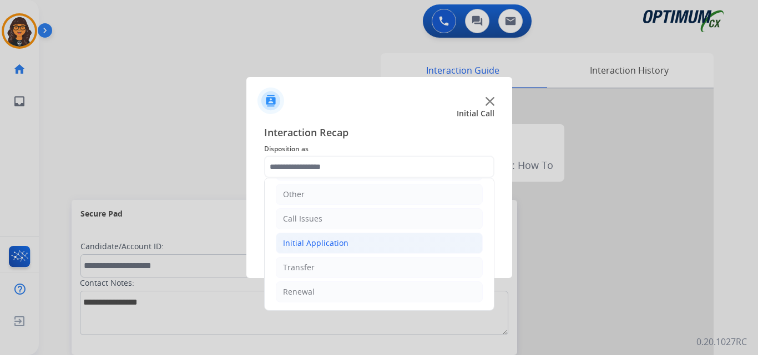
click at [317, 244] on div "Initial Application" at bounding box center [315, 243] width 65 height 11
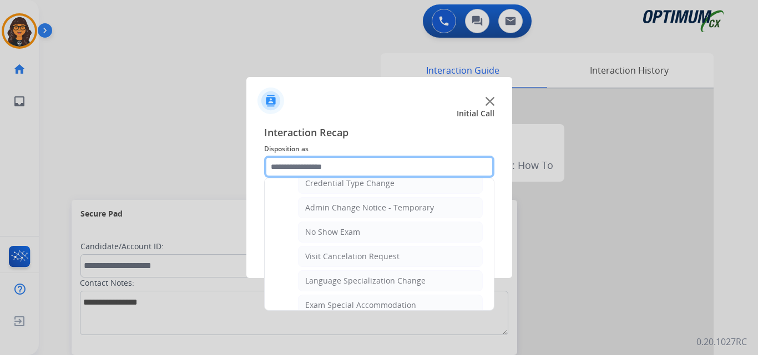
scroll to position [575, 0]
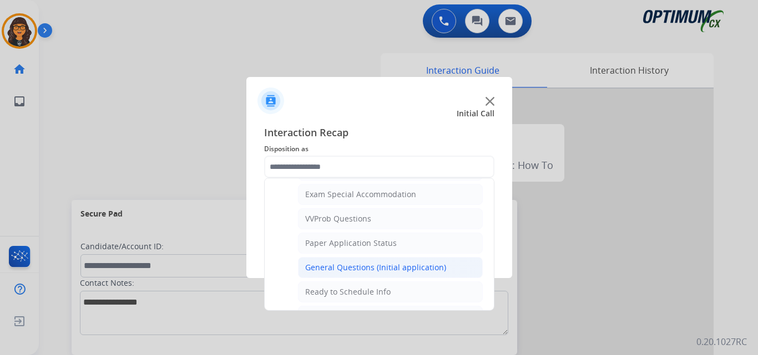
click at [349, 263] on div "General Questions (Initial application)" at bounding box center [375, 267] width 141 height 11
type input "**********"
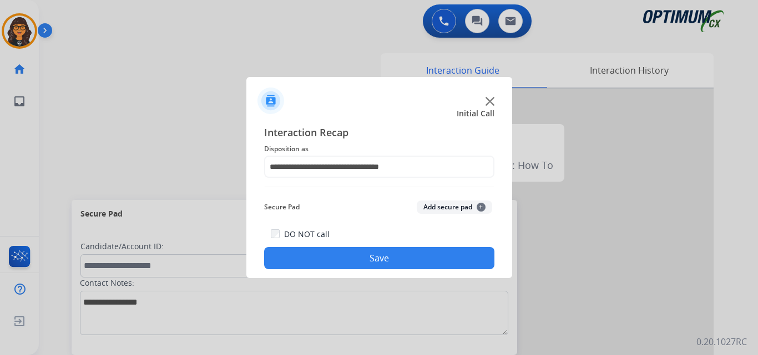
click at [350, 253] on button "Save" at bounding box center [379, 258] width 230 height 22
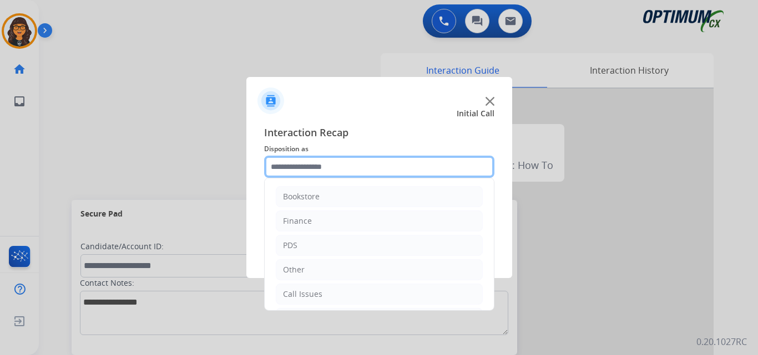
click at [314, 167] on input "text" at bounding box center [379, 167] width 230 height 22
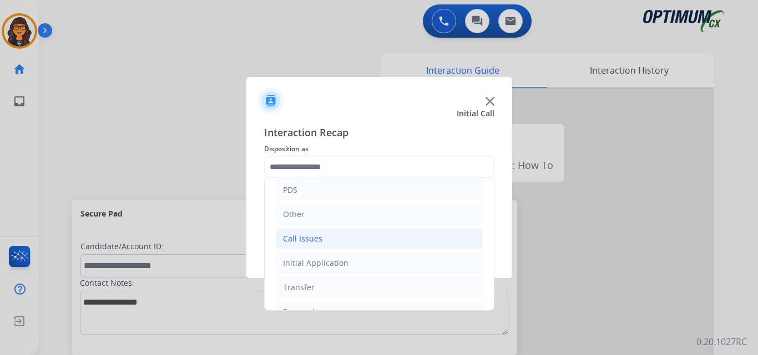
click at [317, 233] on li "Call Issues" at bounding box center [379, 238] width 207 height 21
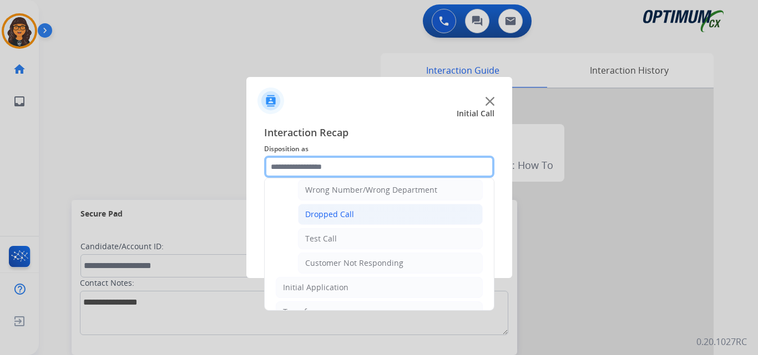
scroll to position [166, 0]
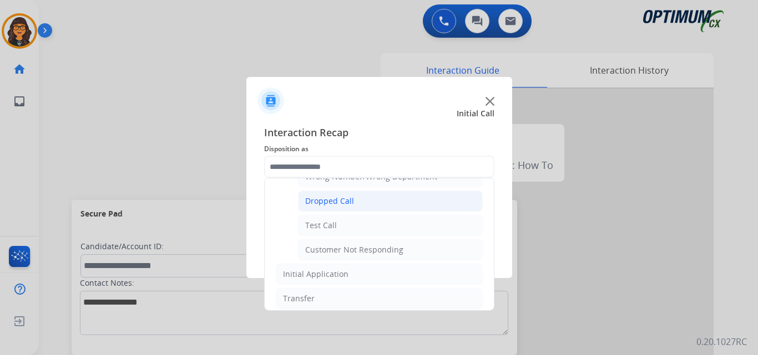
click at [342, 203] on div "Dropped Call" at bounding box center [329, 201] width 49 height 11
type input "**********"
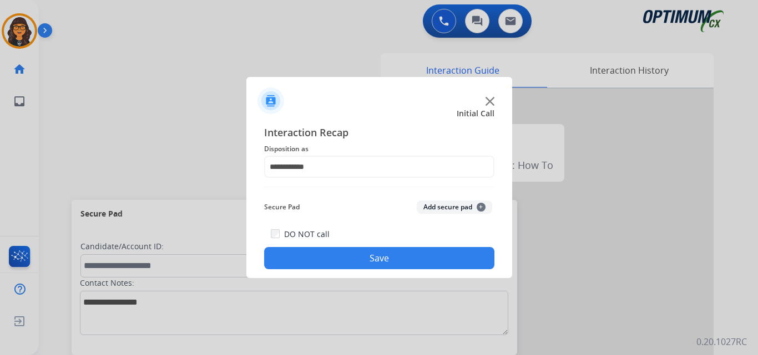
click at [359, 253] on button "Save" at bounding box center [379, 258] width 230 height 22
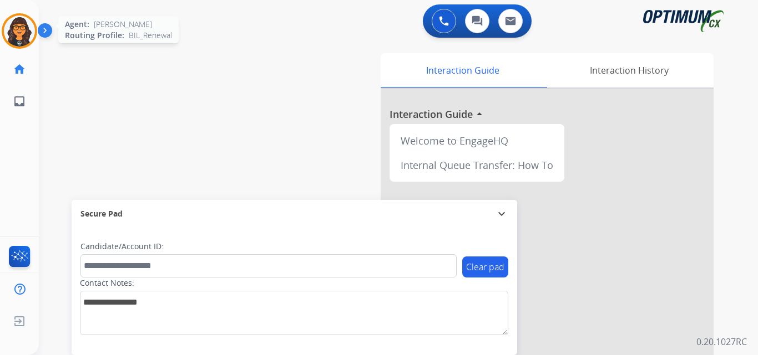
click at [19, 32] on img at bounding box center [19, 31] width 31 height 31
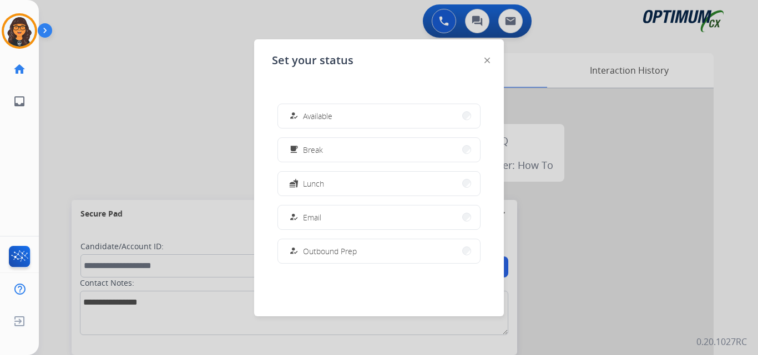
click at [322, 125] on button "how_to_reg Available" at bounding box center [379, 116] width 202 height 24
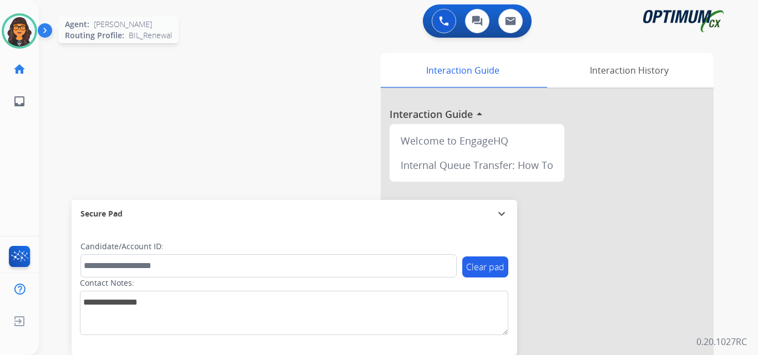
click at [34, 32] on img at bounding box center [19, 31] width 31 height 31
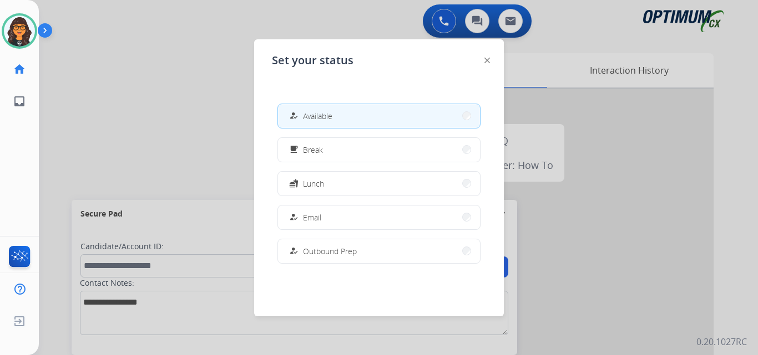
click at [301, 142] on button "free_breakfast Break" at bounding box center [379, 150] width 202 height 24
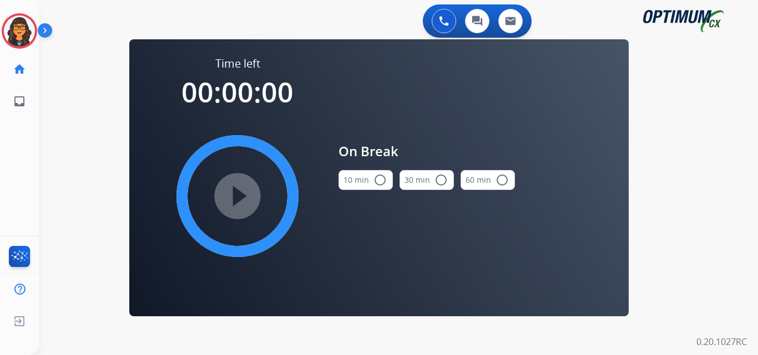
drag, startPoint x: 349, startPoint y: 163, endPoint x: 375, endPoint y: 187, distance: 35.3
click at [372, 185] on div "10 min radio_button_unchecked" at bounding box center [365, 180] width 54 height 38
click at [380, 178] on mat-icon "radio_button_unchecked" at bounding box center [379, 180] width 13 height 13
click at [203, 185] on div "play_circle_filled" at bounding box center [237, 196] width 166 height 166
click at [231, 202] on mat-icon "play_circle_filled" at bounding box center [237, 196] width 13 height 13
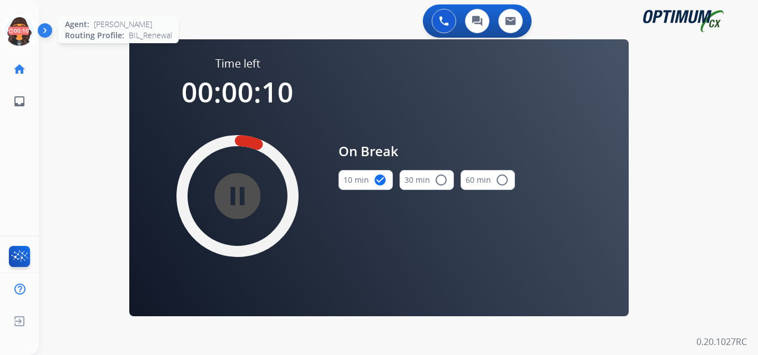
click at [18, 27] on icon at bounding box center [20, 31] width 36 height 36
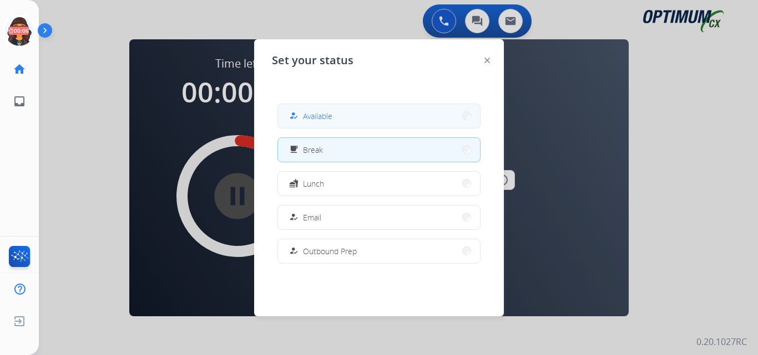
click at [321, 114] on span "Available" at bounding box center [317, 116] width 29 height 12
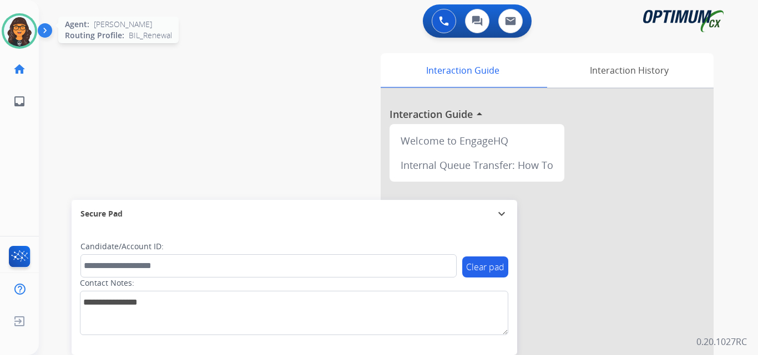
click at [18, 26] on img at bounding box center [19, 31] width 31 height 31
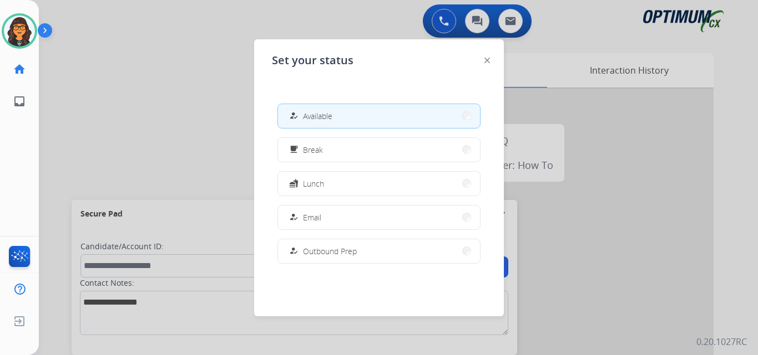
click at [488, 59] on img at bounding box center [487, 61] width 6 height 6
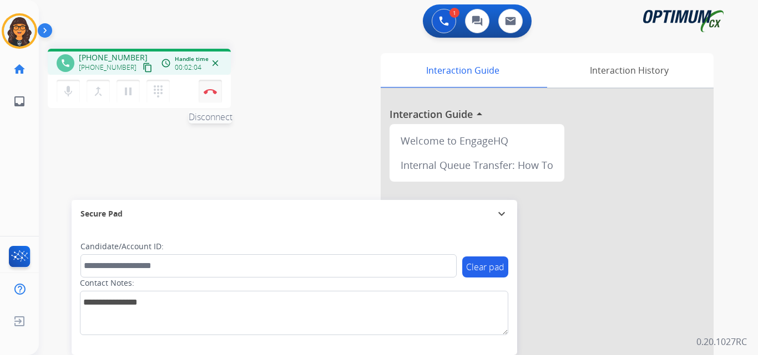
click at [213, 89] on img at bounding box center [210, 92] width 13 height 6
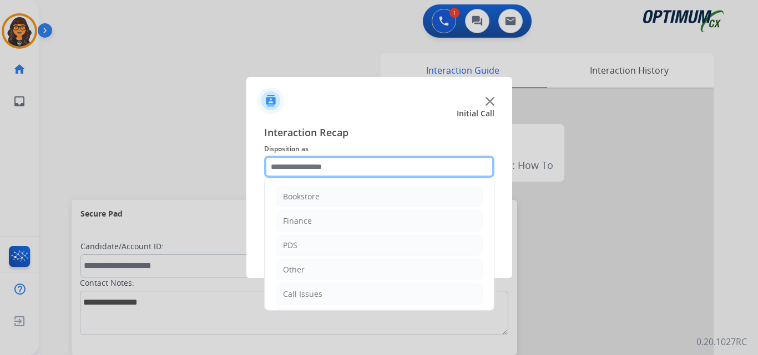
click at [284, 170] on input "text" at bounding box center [379, 167] width 230 height 22
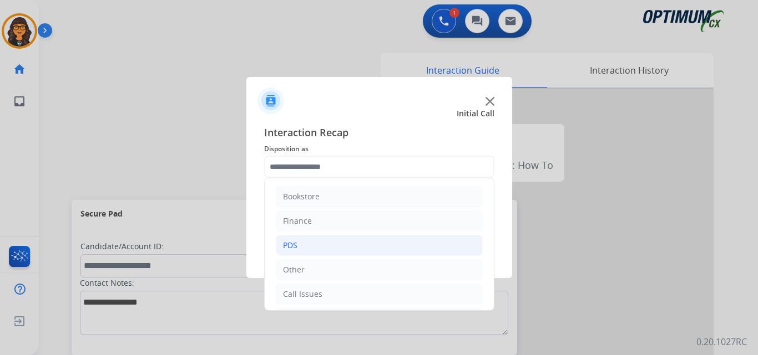
drag, startPoint x: 293, startPoint y: 263, endPoint x: 331, endPoint y: 256, distance: 38.0
click at [294, 263] on li "Other" at bounding box center [379, 270] width 207 height 21
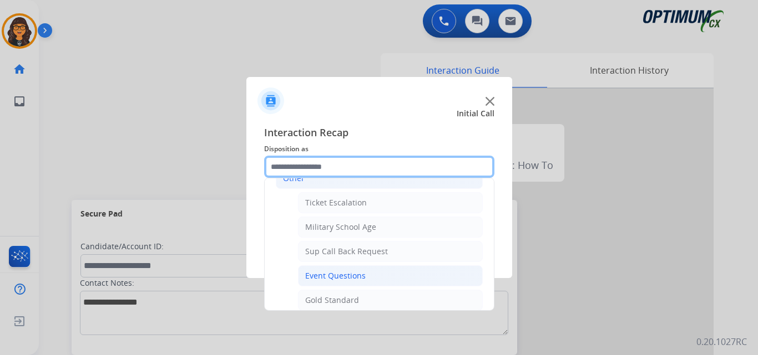
scroll to position [111, 0]
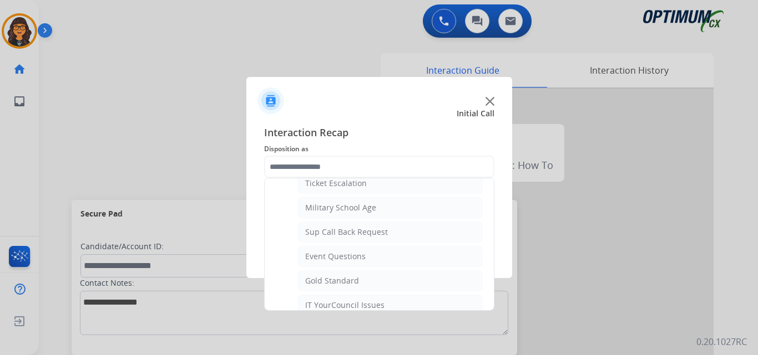
click at [329, 255] on div "Event Questions" at bounding box center [335, 256] width 60 height 11
type input "**********"
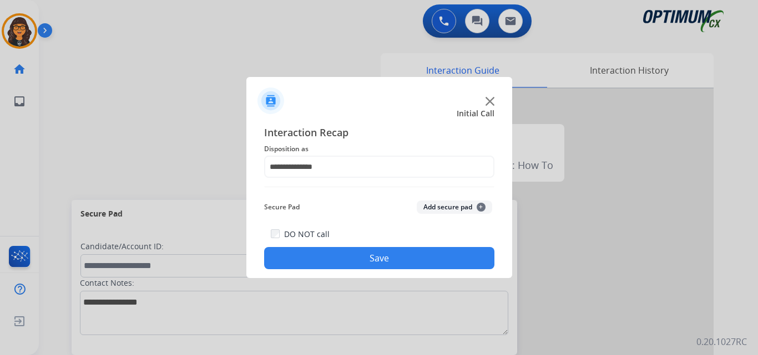
click at [352, 261] on button "Save" at bounding box center [379, 258] width 230 height 22
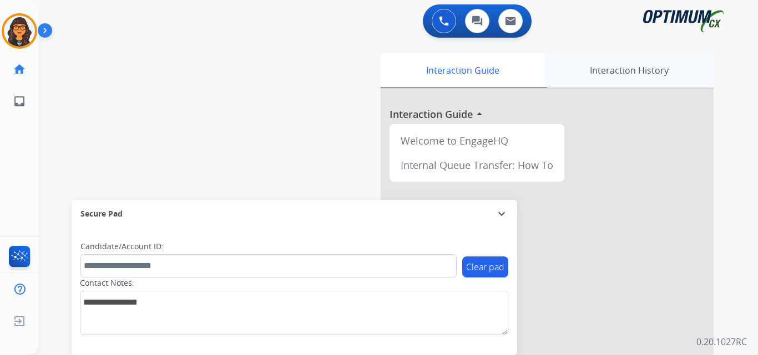
click at [618, 71] on div "Interaction History" at bounding box center [628, 70] width 169 height 34
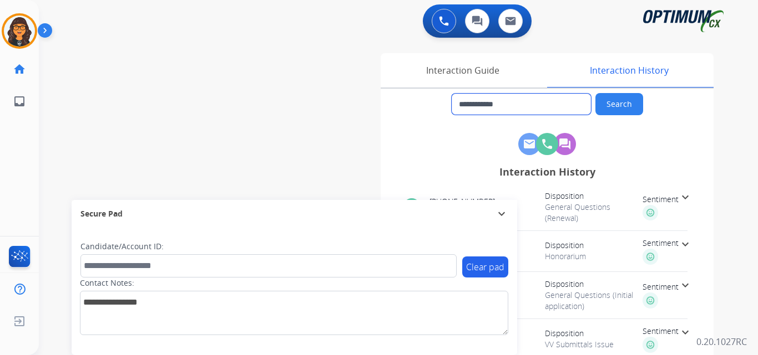
drag, startPoint x: 514, startPoint y: 106, endPoint x: 469, endPoint y: 108, distance: 44.4
click at [469, 108] on input "**********" at bounding box center [520, 104] width 139 height 21
click at [439, 70] on div "Interaction Guide" at bounding box center [462, 70] width 164 height 34
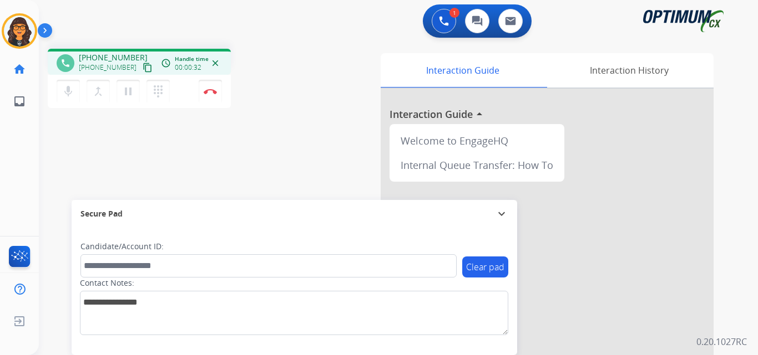
click at [143, 67] on mat-icon "content_copy" at bounding box center [148, 68] width 10 height 10
click at [211, 90] on img at bounding box center [210, 92] width 13 height 6
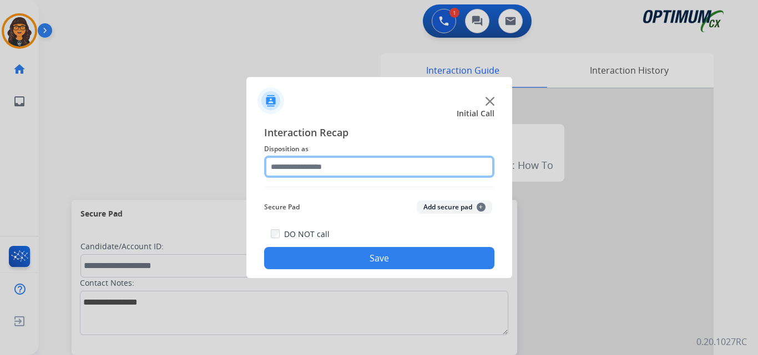
click at [322, 163] on input "text" at bounding box center [379, 167] width 230 height 22
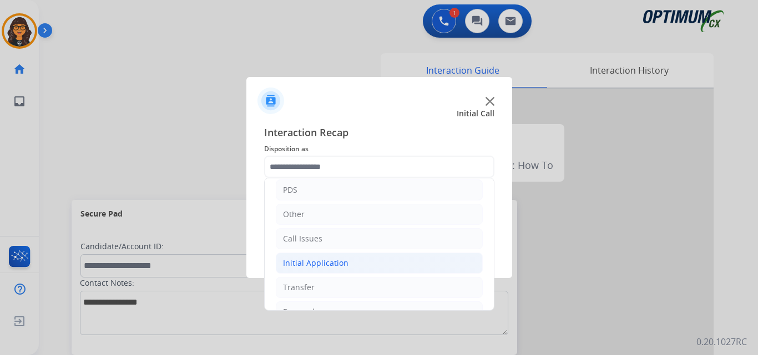
click at [314, 265] on div "Initial Application" at bounding box center [315, 263] width 65 height 11
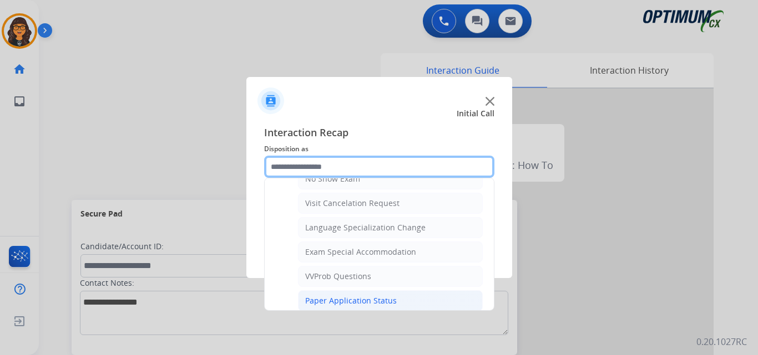
scroll to position [499, 0]
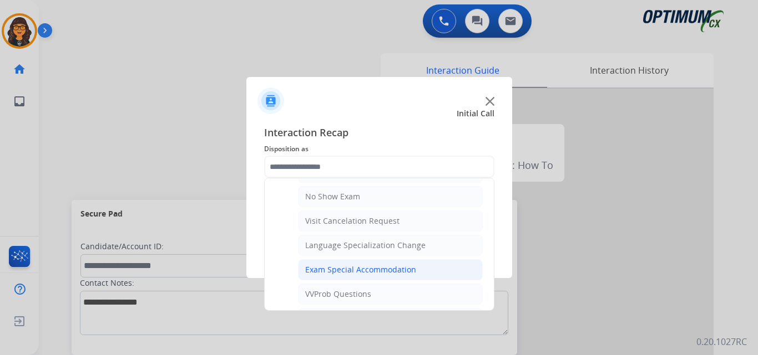
click at [354, 271] on div "Exam Special Accommodation" at bounding box center [360, 270] width 111 height 11
type input "**********"
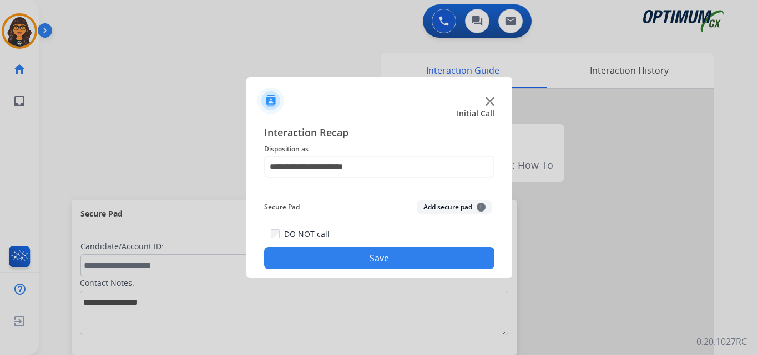
drag, startPoint x: 358, startPoint y: 259, endPoint x: 339, endPoint y: 244, distance: 24.1
click at [359, 259] on button "Save" at bounding box center [379, 258] width 230 height 22
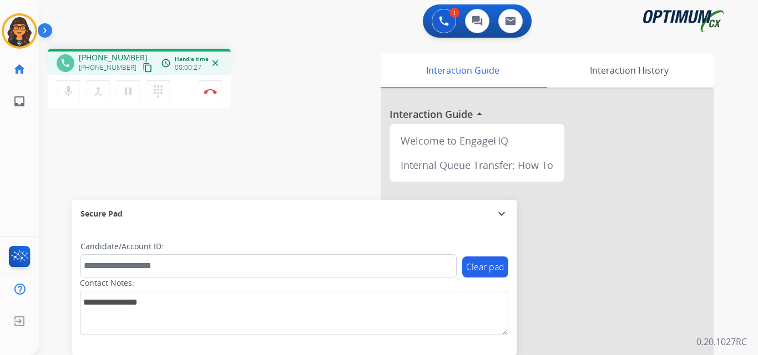
click at [143, 64] on mat-icon "content_copy" at bounding box center [148, 68] width 10 height 10
click at [212, 90] on img at bounding box center [210, 92] width 13 height 6
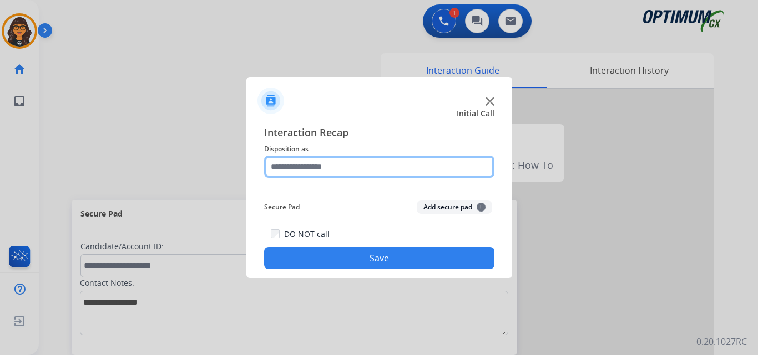
click at [315, 167] on input "text" at bounding box center [379, 167] width 230 height 22
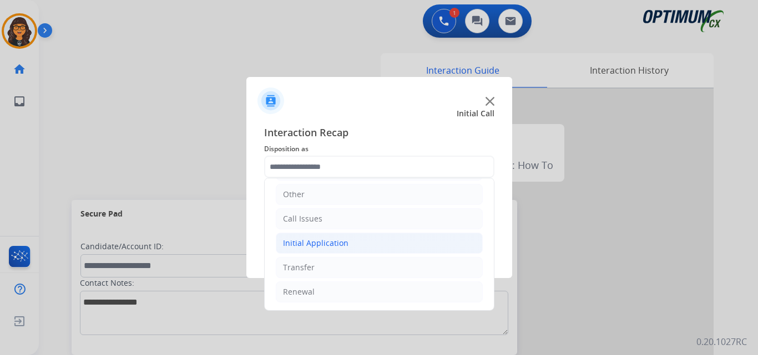
click at [331, 244] on div "Initial Application" at bounding box center [315, 243] width 65 height 11
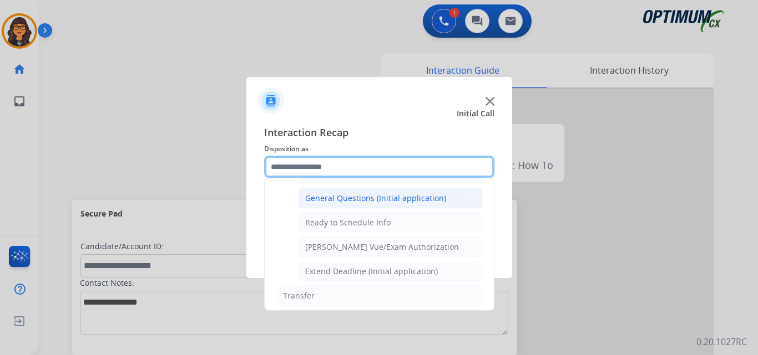
scroll to position [617, 0]
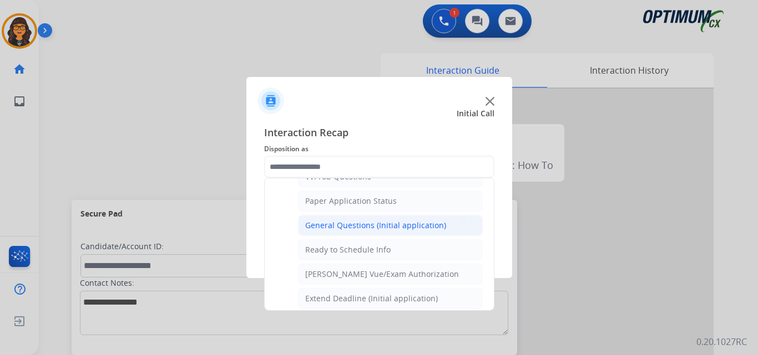
click at [360, 220] on li "General Questions (Initial application)" at bounding box center [390, 225] width 185 height 21
type input "**********"
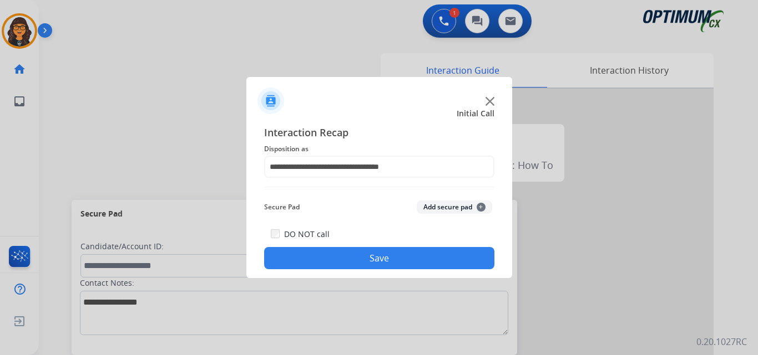
click at [364, 253] on button "Save" at bounding box center [379, 258] width 230 height 22
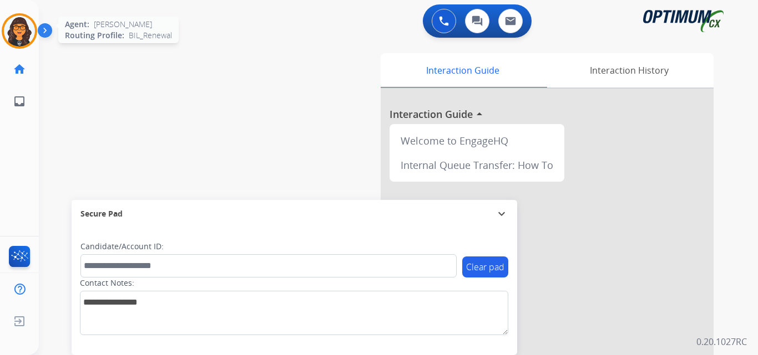
click at [25, 42] on img at bounding box center [19, 31] width 31 height 31
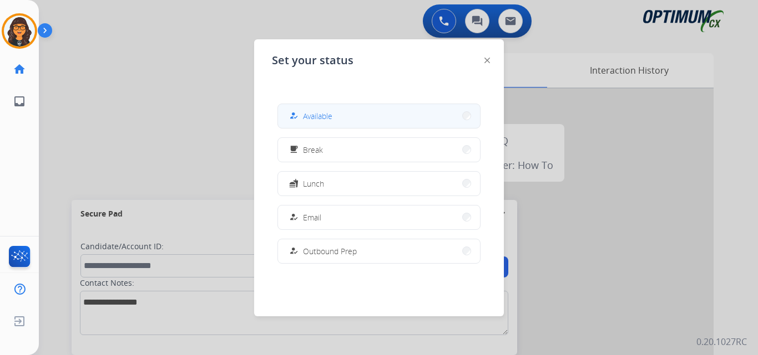
click at [354, 116] on button "how_to_reg Available" at bounding box center [379, 116] width 202 height 24
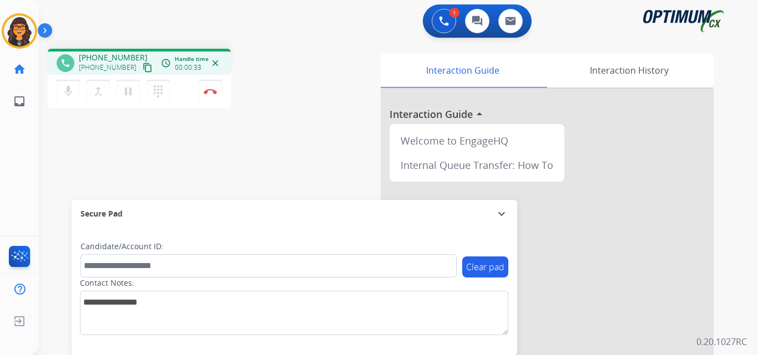
click at [143, 66] on mat-icon "content_copy" at bounding box center [148, 68] width 10 height 10
click at [127, 89] on mat-icon "pause" at bounding box center [127, 91] width 13 height 13
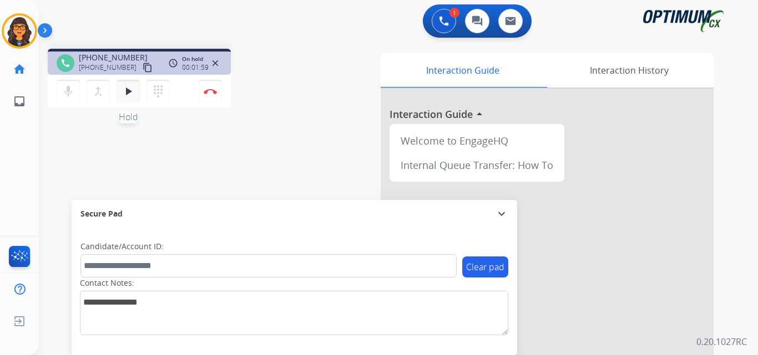
click at [130, 90] on mat-icon "play_arrow" at bounding box center [127, 91] width 13 height 13
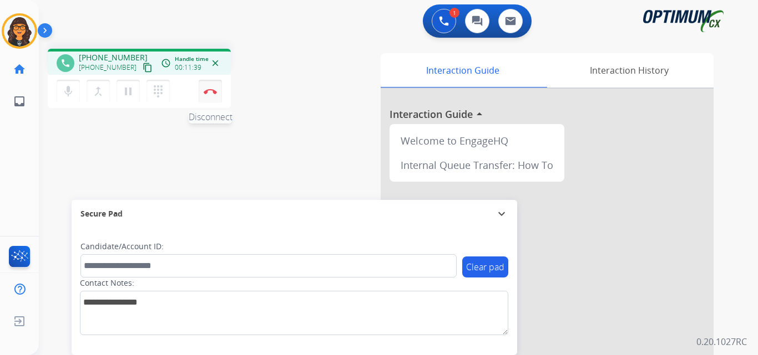
click at [207, 87] on button "Disconnect" at bounding box center [210, 91] width 23 height 23
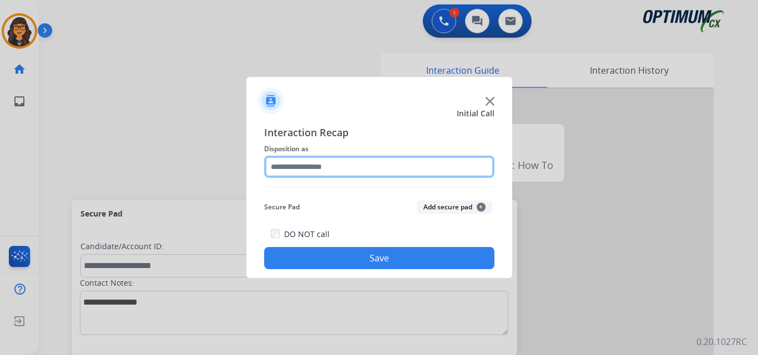
click at [292, 166] on input "text" at bounding box center [379, 167] width 230 height 22
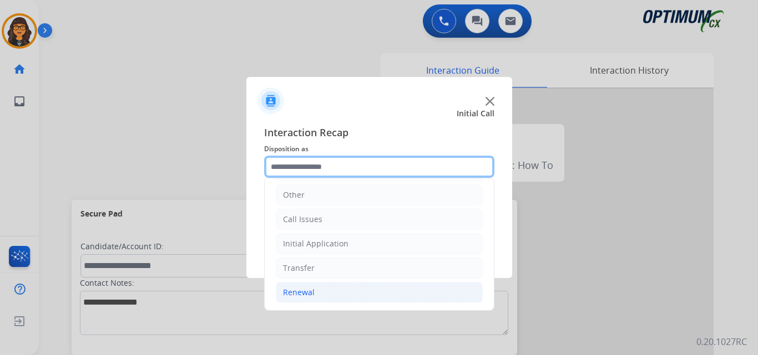
scroll to position [75, 0]
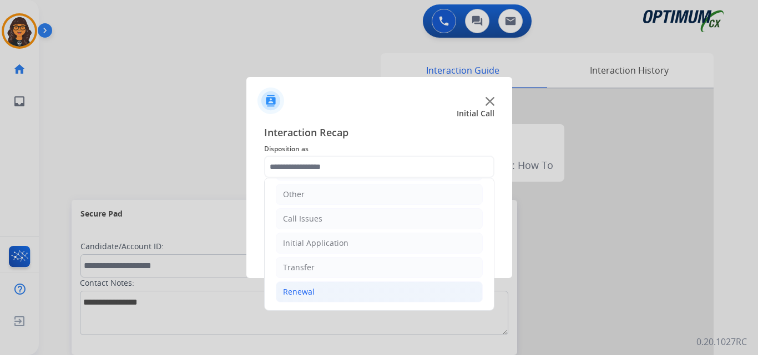
click at [291, 299] on li "Renewal" at bounding box center [379, 292] width 207 height 21
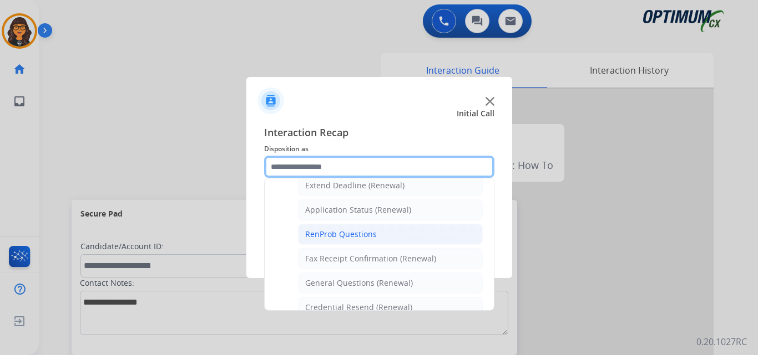
scroll to position [297, 0]
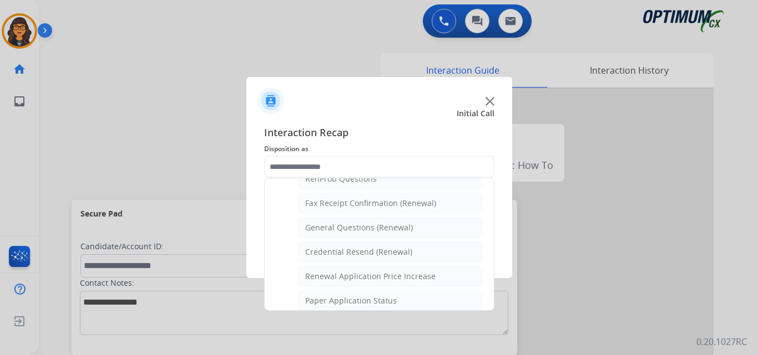
click at [363, 249] on div "Credential Resend (Renewal)" at bounding box center [358, 252] width 107 height 11
type input "**********"
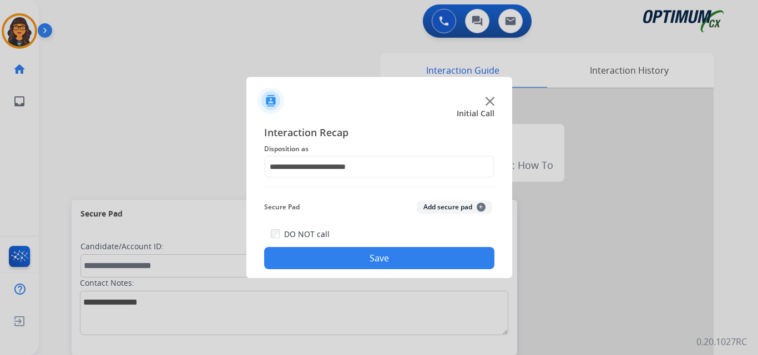
click at [353, 260] on button "Save" at bounding box center [379, 258] width 230 height 22
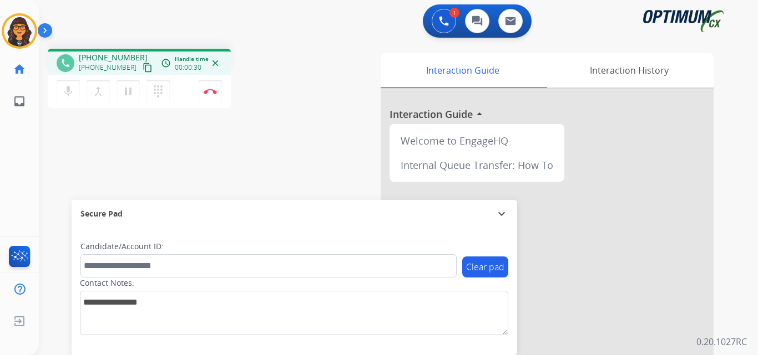
click at [143, 68] on mat-icon "content_copy" at bounding box center [148, 68] width 10 height 10
click at [209, 93] on img at bounding box center [210, 92] width 13 height 6
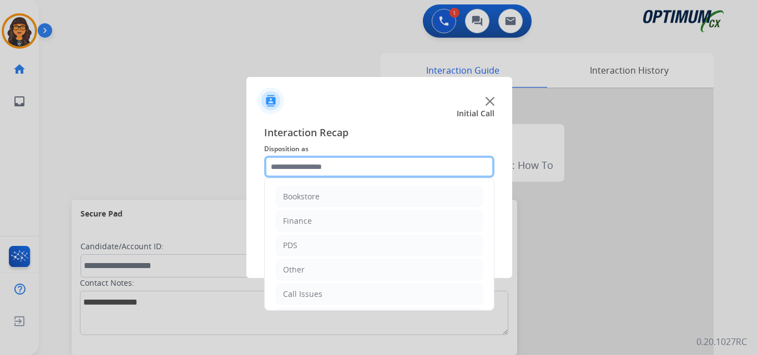
click at [310, 159] on input "text" at bounding box center [379, 167] width 230 height 22
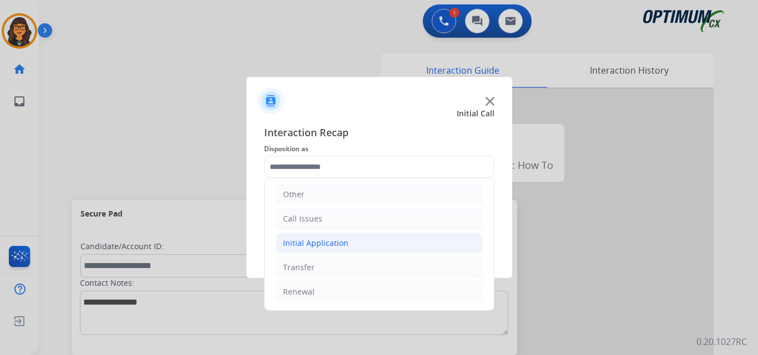
drag, startPoint x: 328, startPoint y: 246, endPoint x: 347, endPoint y: 242, distance: 19.8
click at [328, 246] on div "Initial Application" at bounding box center [315, 243] width 65 height 11
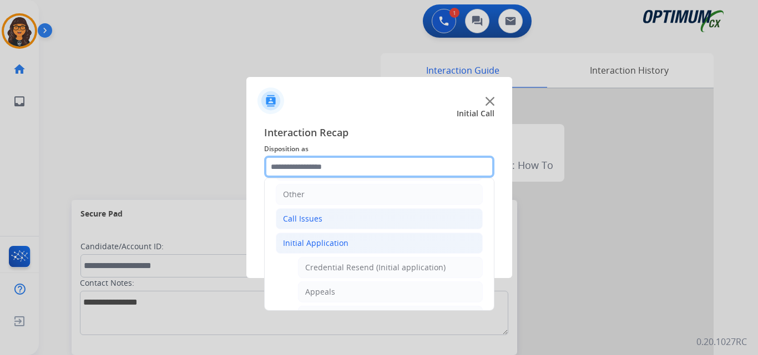
scroll to position [131, 0]
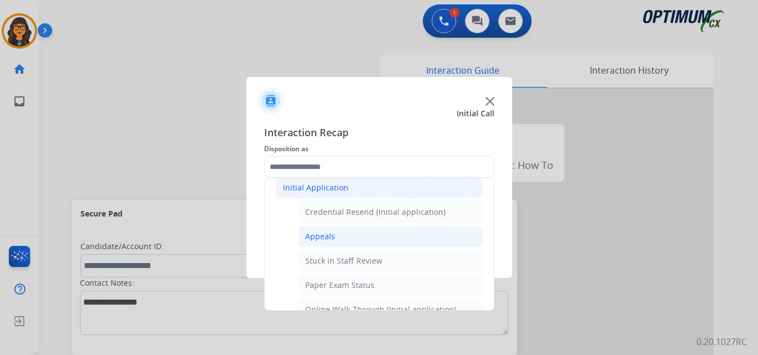
click at [331, 235] on div "Appeals" at bounding box center [320, 236] width 30 height 11
type input "*******"
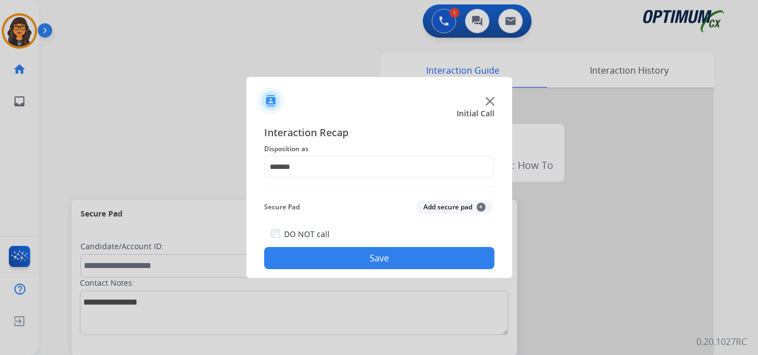
click at [367, 262] on button "Save" at bounding box center [379, 258] width 230 height 22
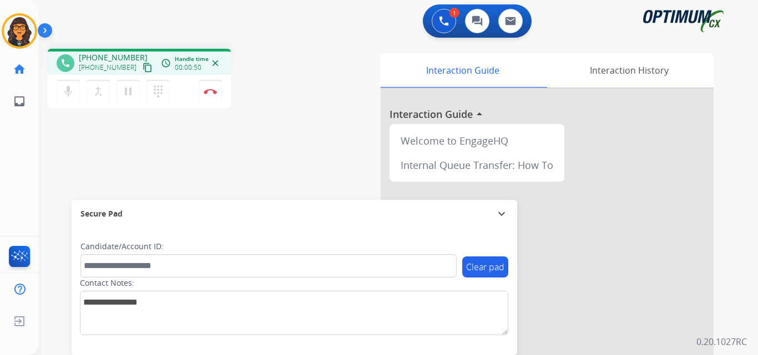
click at [143, 68] on mat-icon "content_copy" at bounding box center [148, 68] width 10 height 10
click at [143, 67] on mat-icon "content_copy" at bounding box center [148, 68] width 10 height 10
click at [209, 91] on img at bounding box center [210, 92] width 13 height 6
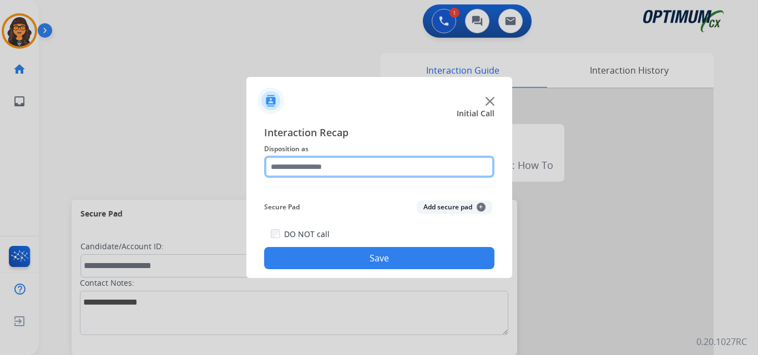
click at [312, 164] on input "text" at bounding box center [379, 167] width 230 height 22
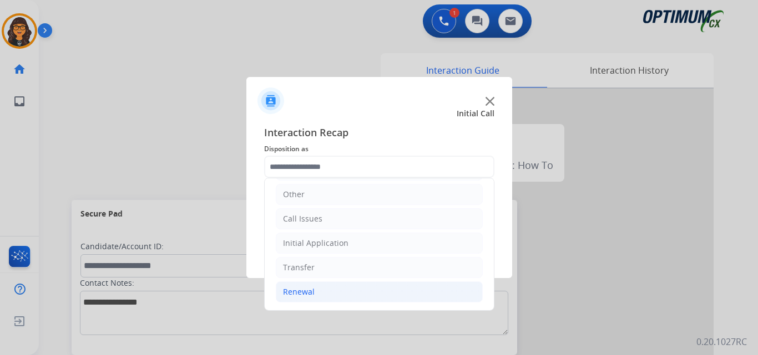
click at [304, 291] on div "Renewal" at bounding box center [299, 292] width 32 height 11
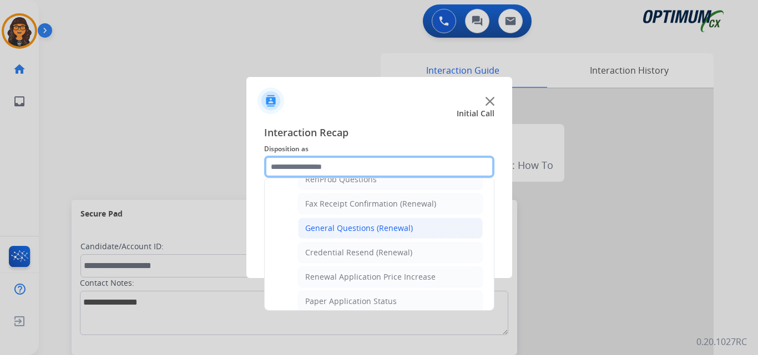
scroll to position [297, 0]
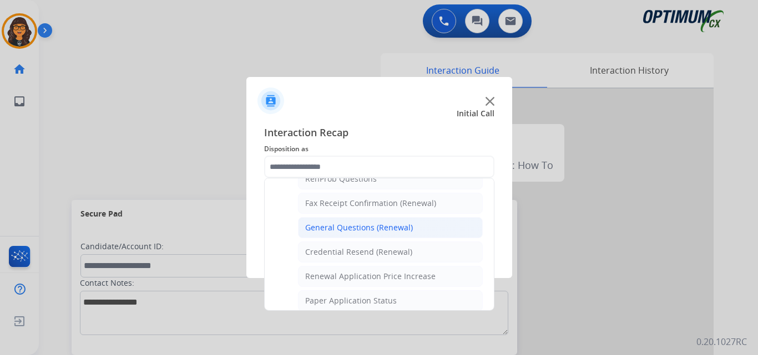
click at [369, 226] on div "General Questions (Renewal)" at bounding box center [359, 227] width 108 height 11
type input "**********"
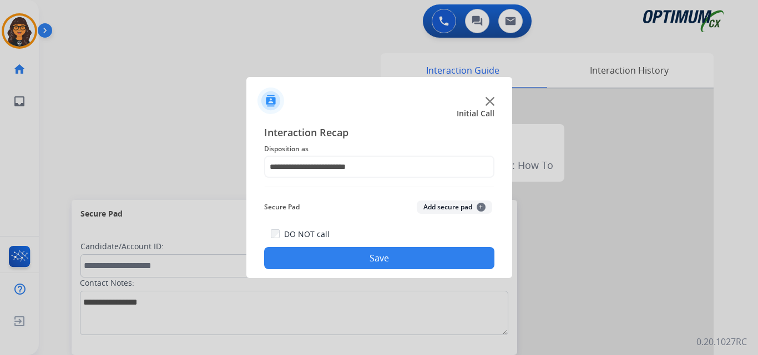
drag, startPoint x: 375, startPoint y: 257, endPoint x: 359, endPoint y: 251, distance: 17.5
click at [377, 258] on button "Save" at bounding box center [379, 258] width 230 height 22
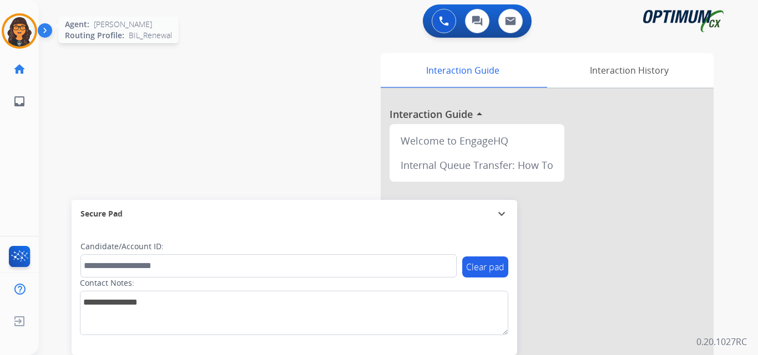
click at [18, 27] on img at bounding box center [19, 31] width 31 height 31
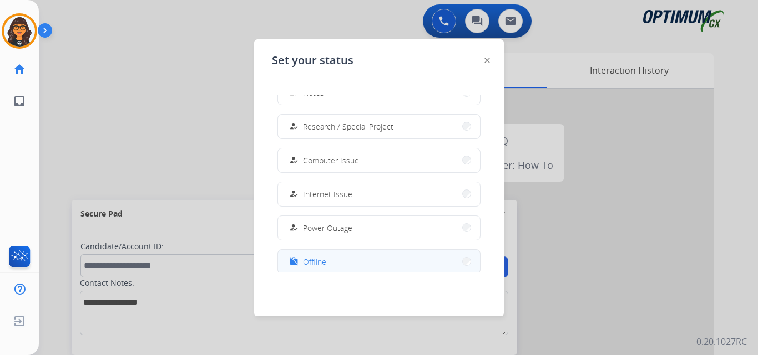
scroll to position [277, 0]
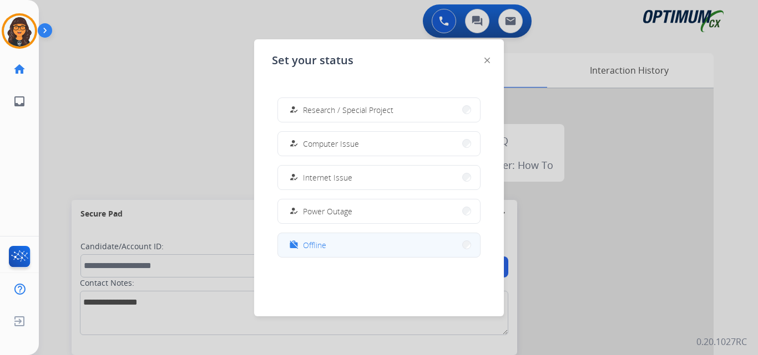
click at [321, 244] on span "Offline" at bounding box center [314, 246] width 23 height 12
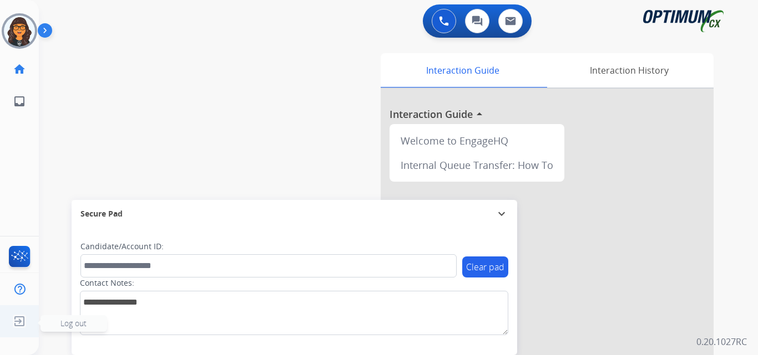
click at [21, 320] on img at bounding box center [19, 321] width 20 height 21
